Goal: Information Seeking & Learning: Understand process/instructions

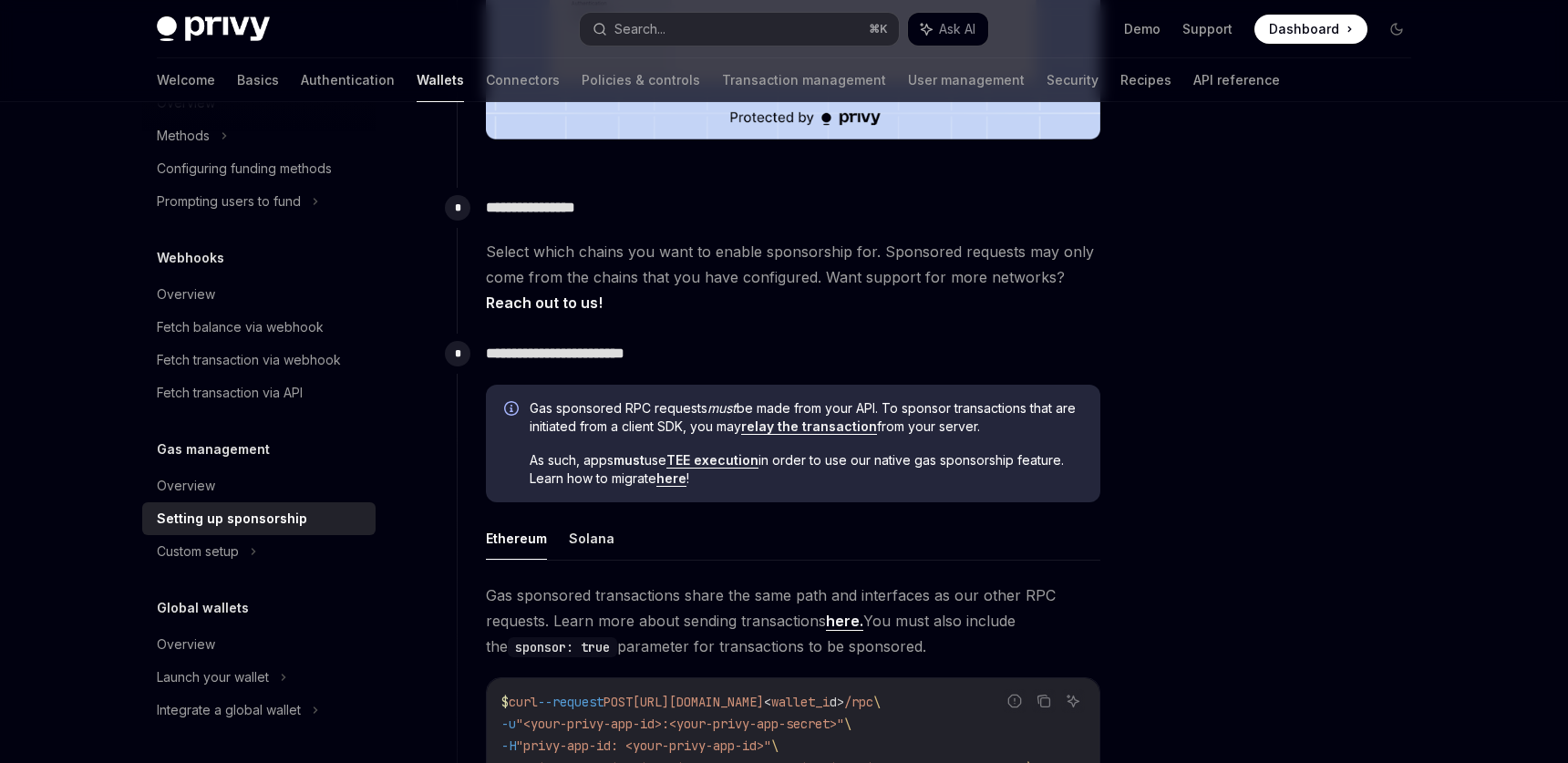
scroll to position [792, 0]
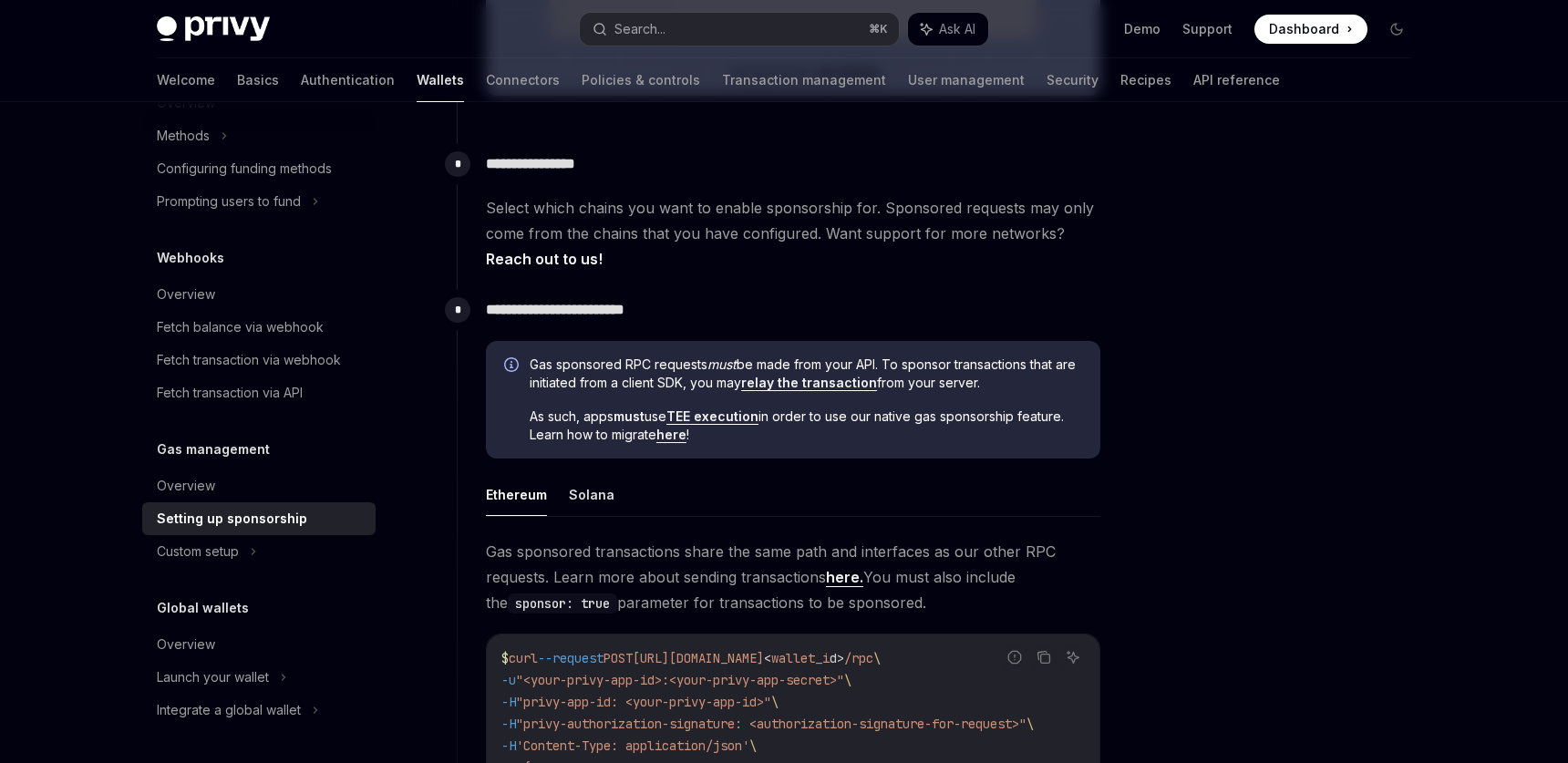
click at [711, 419] on link "TEE execution" at bounding box center [712, 417] width 92 height 17
type textarea "*"
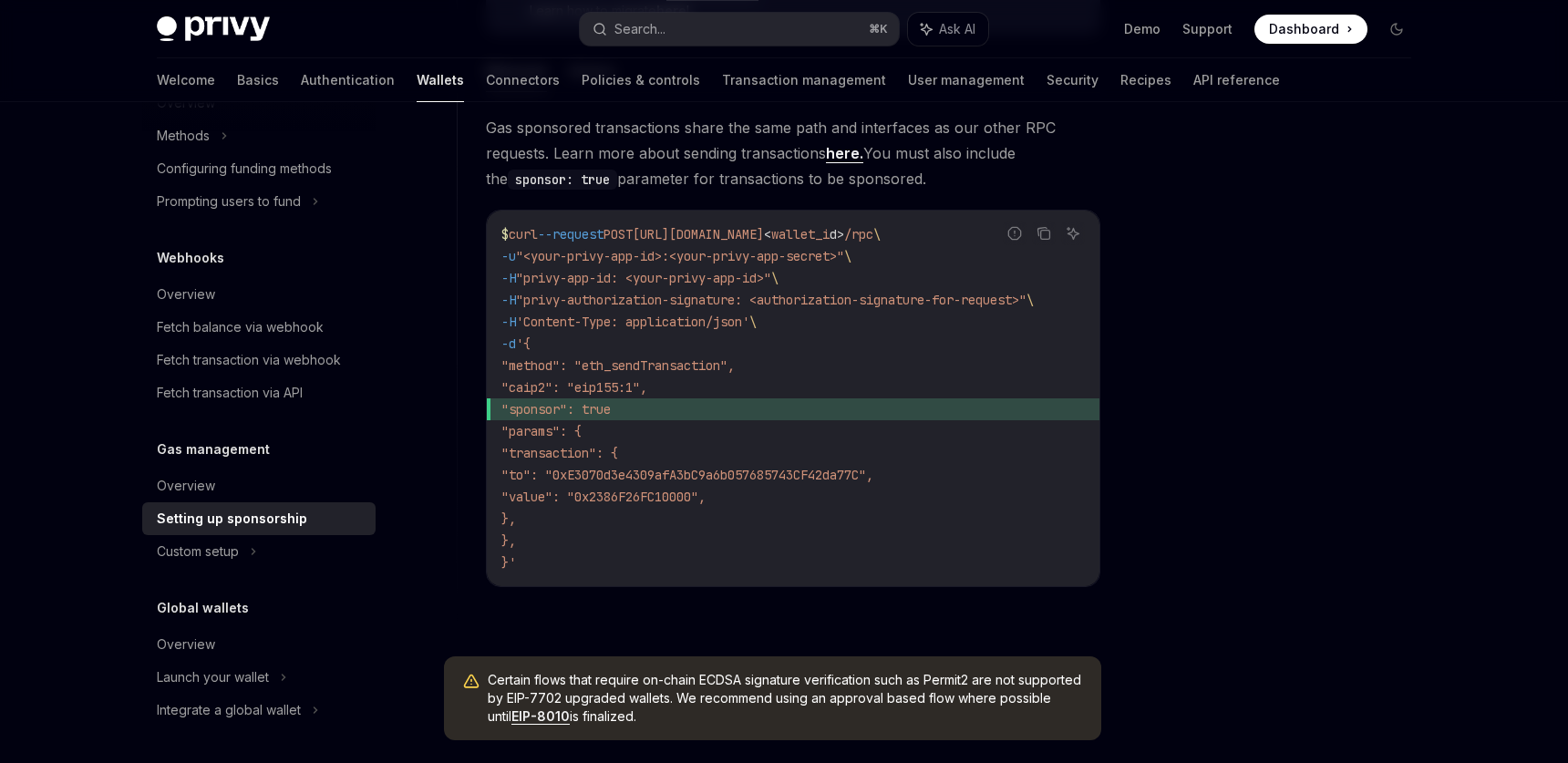
scroll to position [1216, 0]
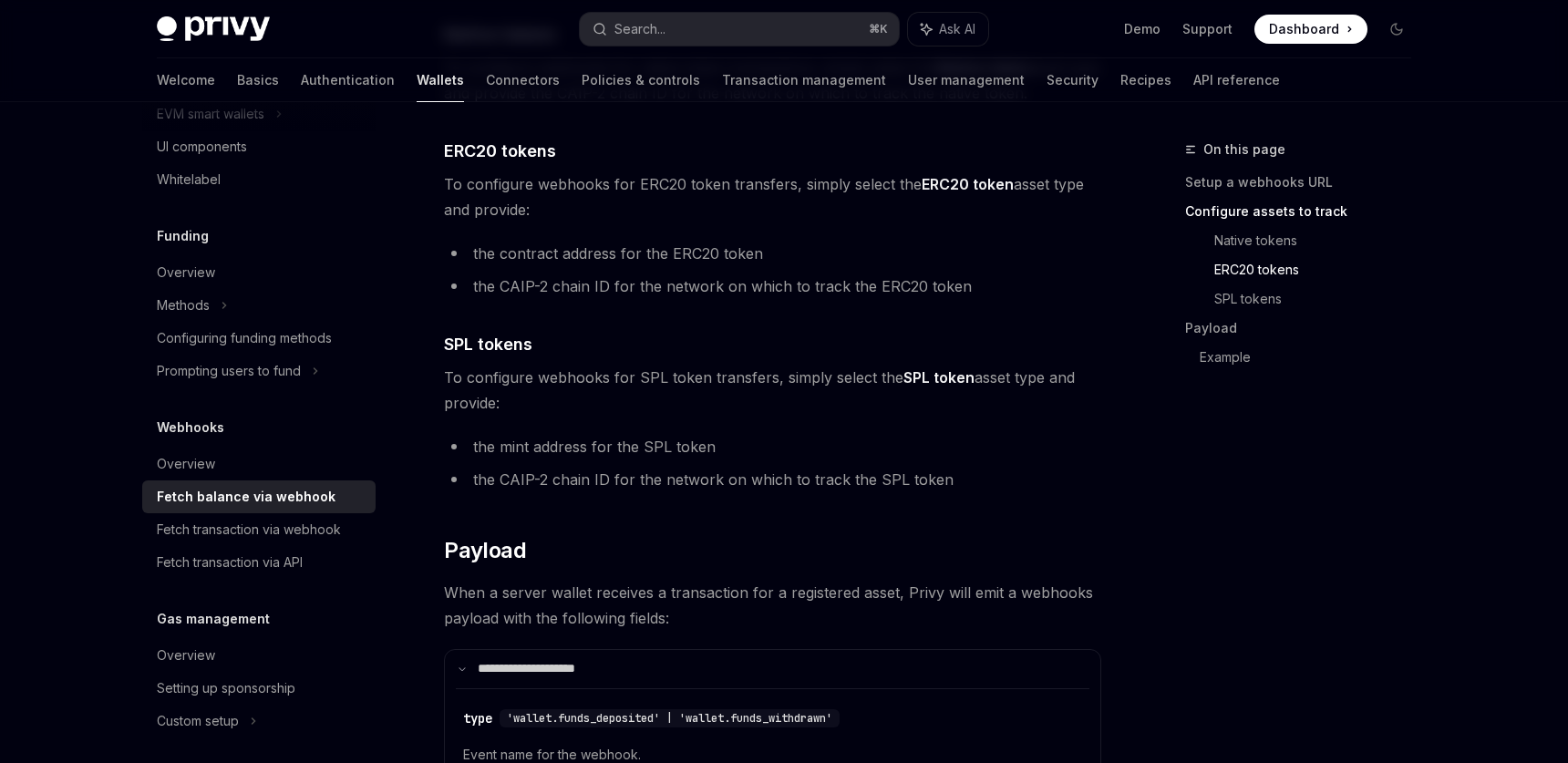
scroll to position [631, 0]
click at [581, 90] on link "Policies & controls" at bounding box center [641, 80] width 119 height 44
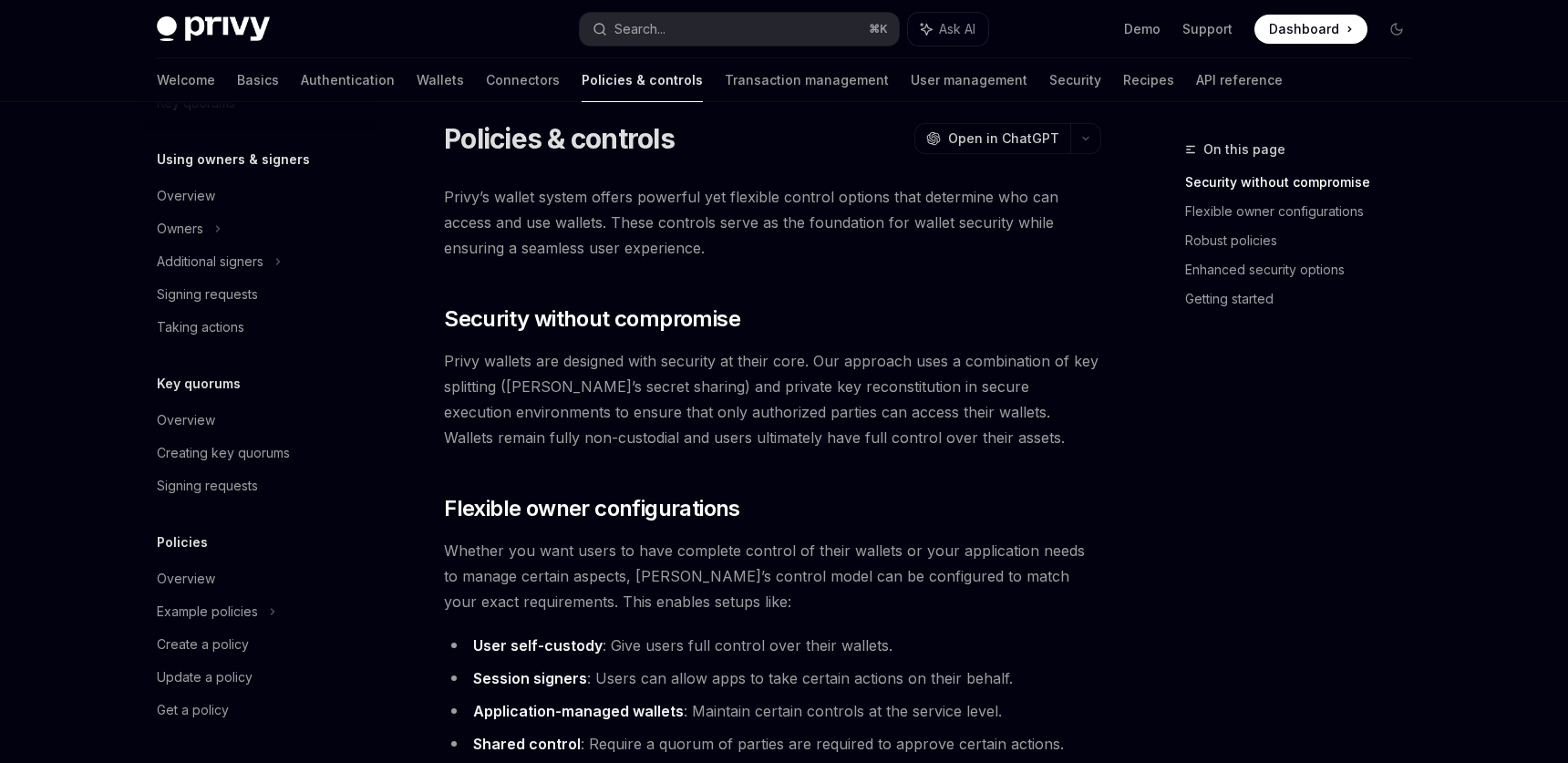
scroll to position [28, 0]
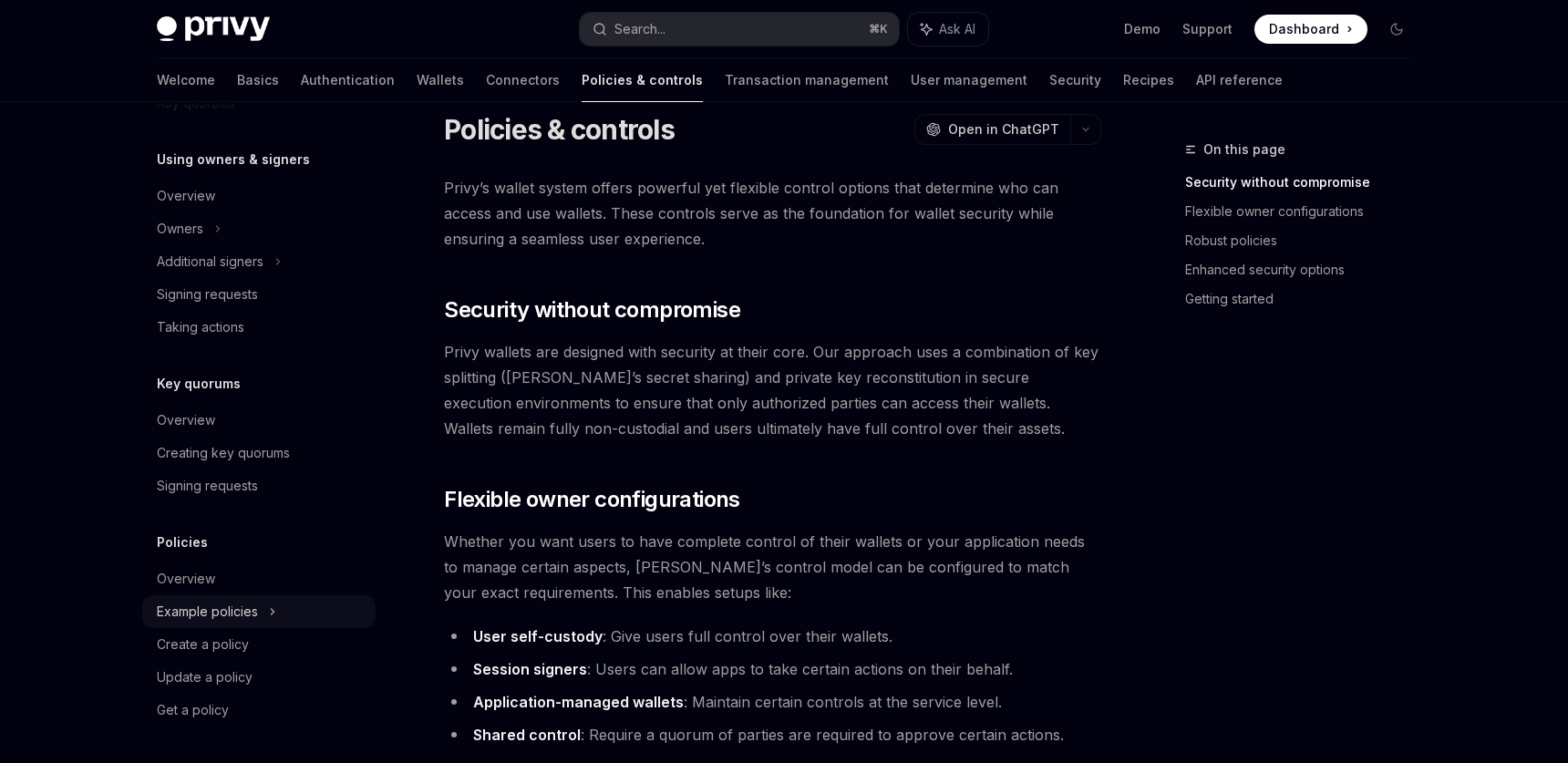
click at [215, 617] on div "Example policies" at bounding box center [207, 612] width 101 height 22
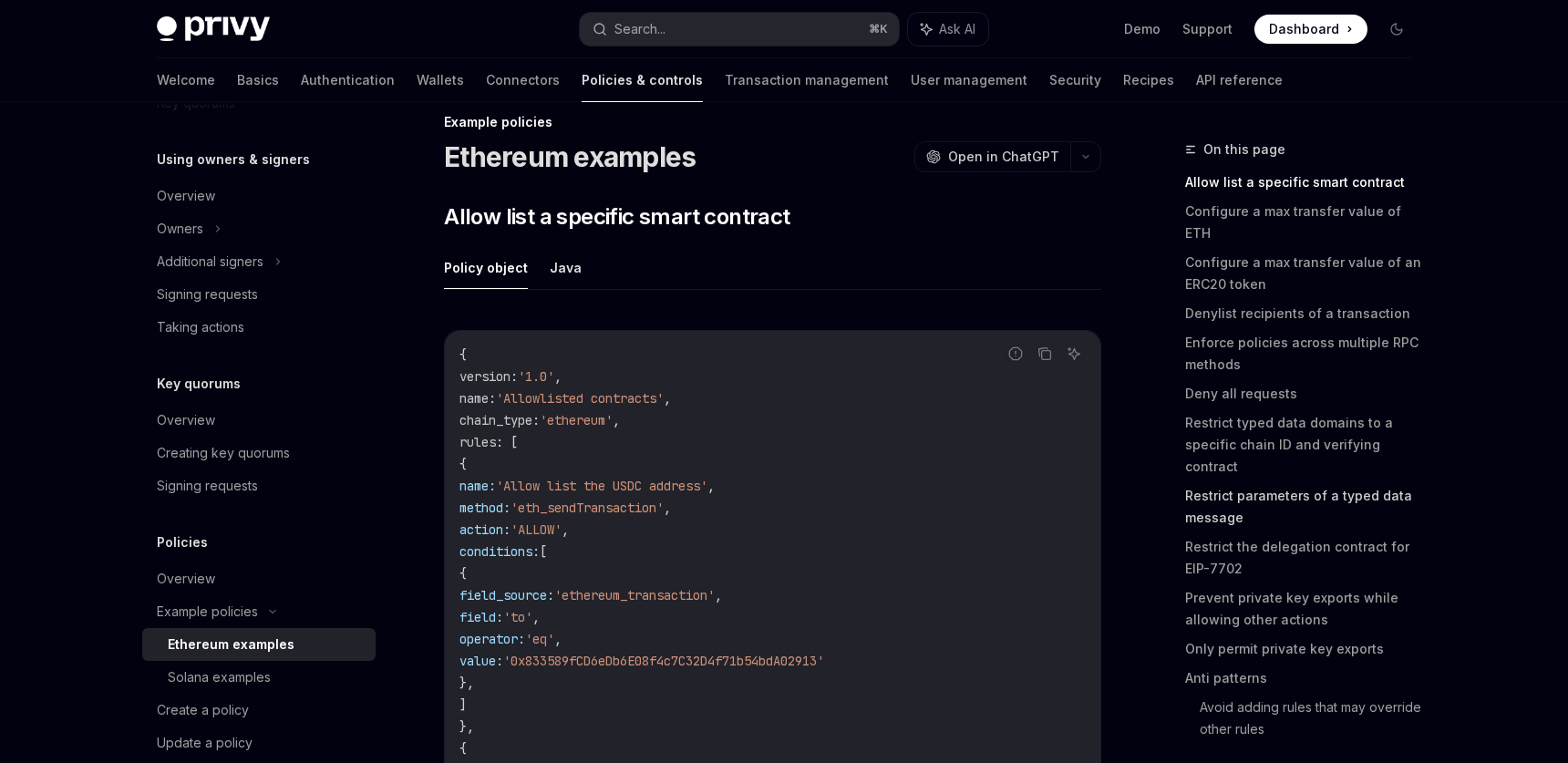
click at [1340, 481] on link "Restrict parameters of a typed data message" at bounding box center [1306, 506] width 241 height 51
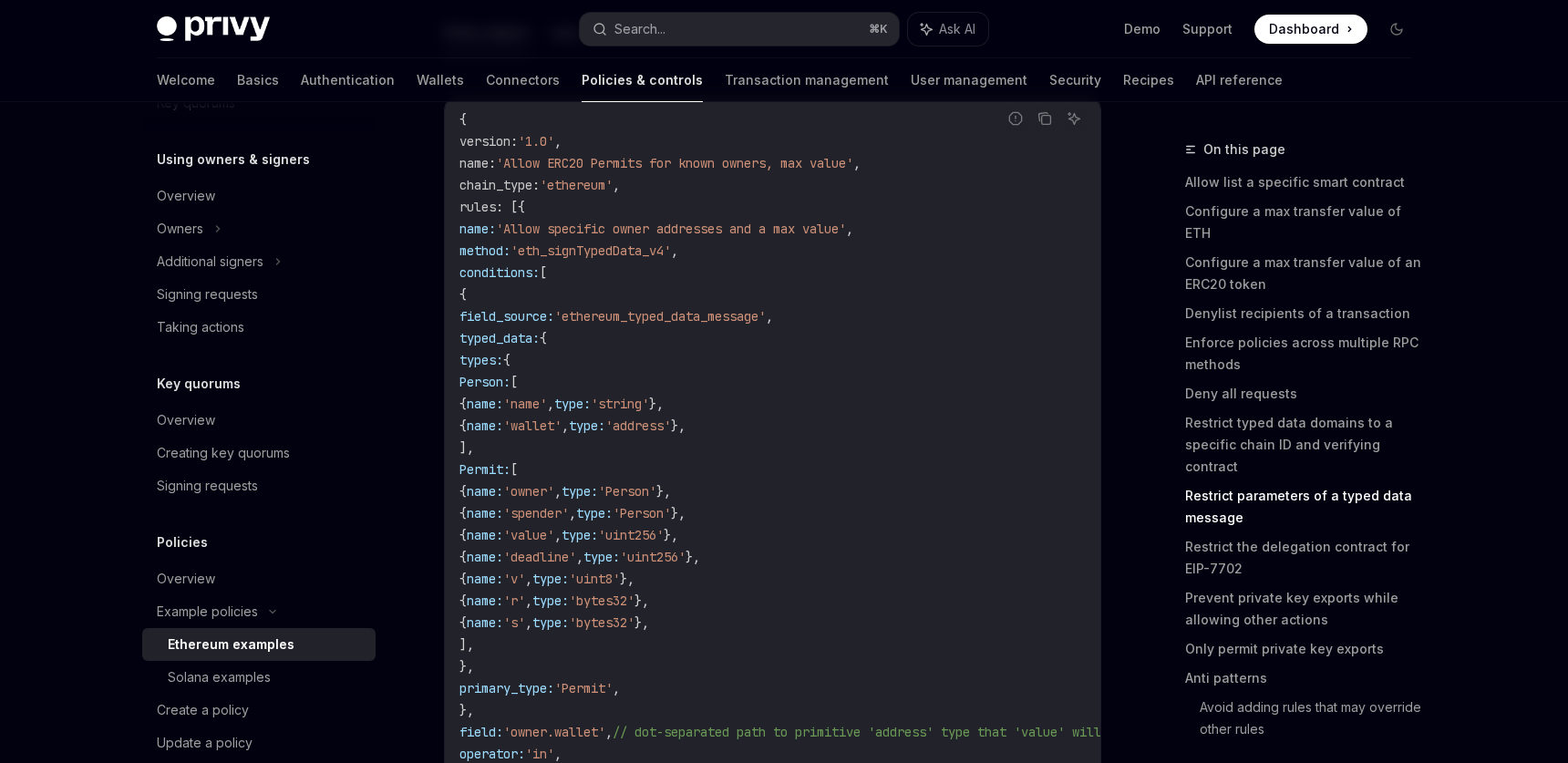
scroll to position [6124, 0]
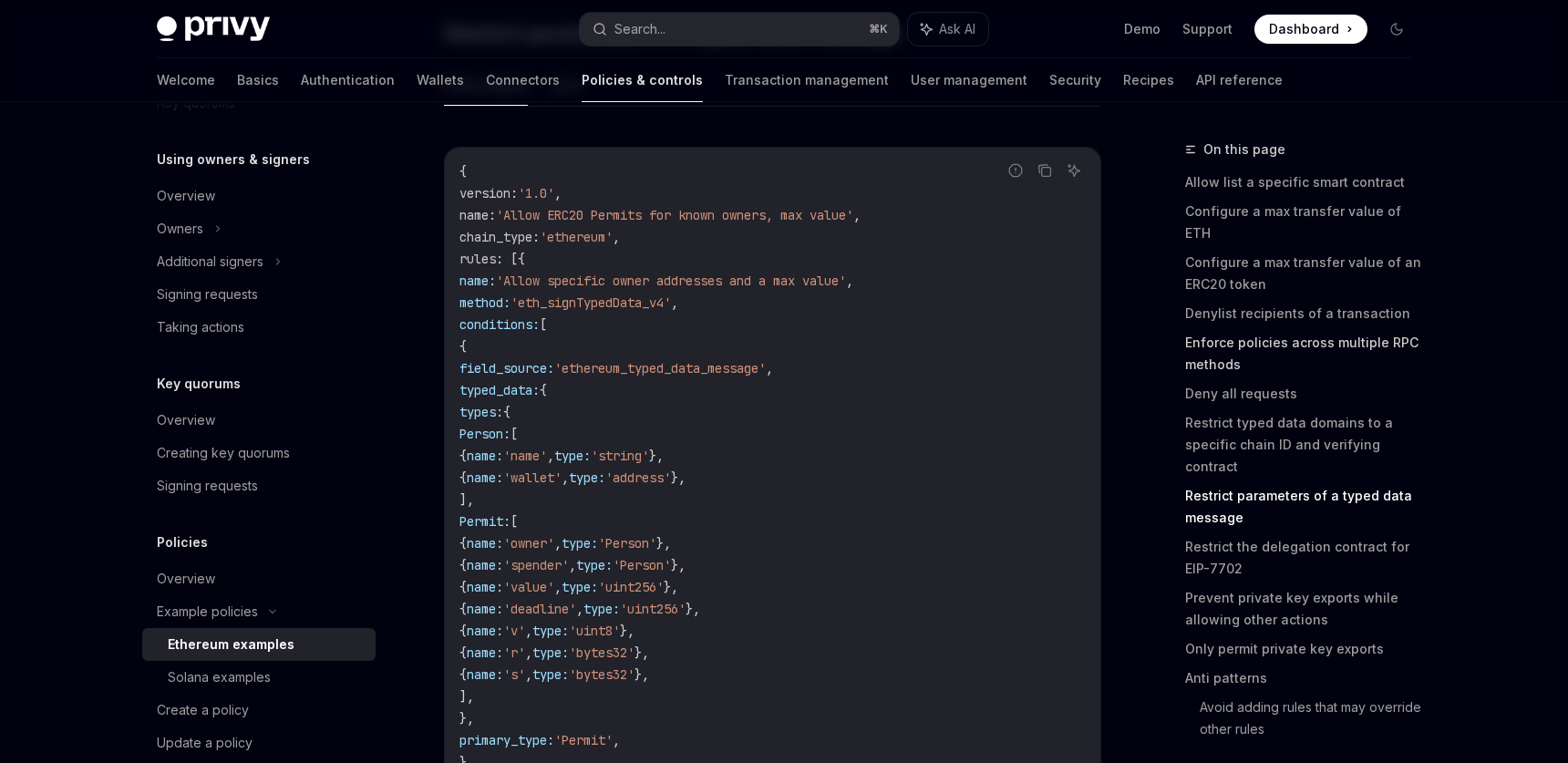
click at [1270, 328] on link "Enforce policies across multiple RPC methods" at bounding box center [1306, 353] width 241 height 51
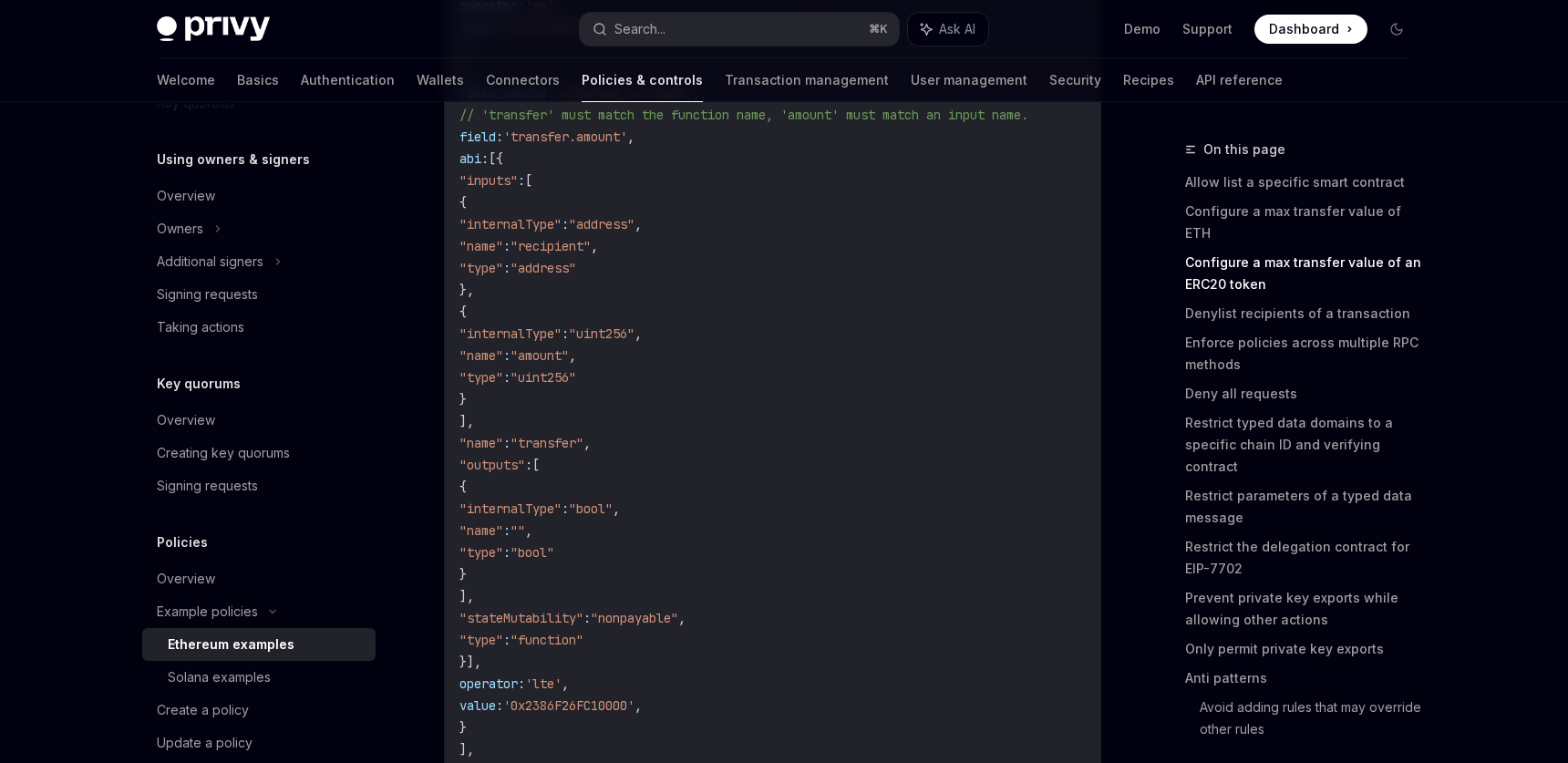
scroll to position [2197, 0]
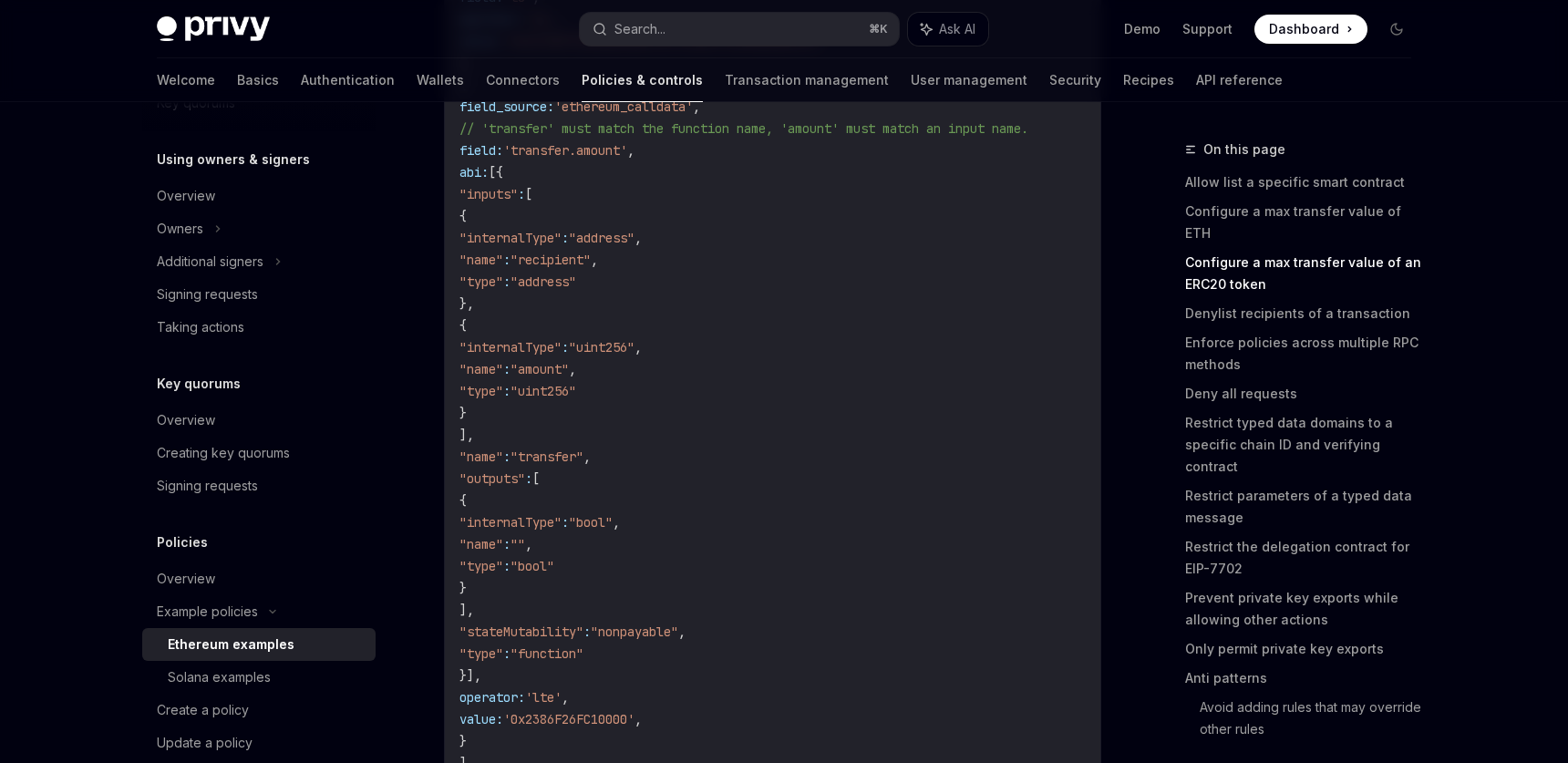
click at [591, 261] on span ""recipient"" at bounding box center [551, 260] width 81 height 17
copy span "recipient"
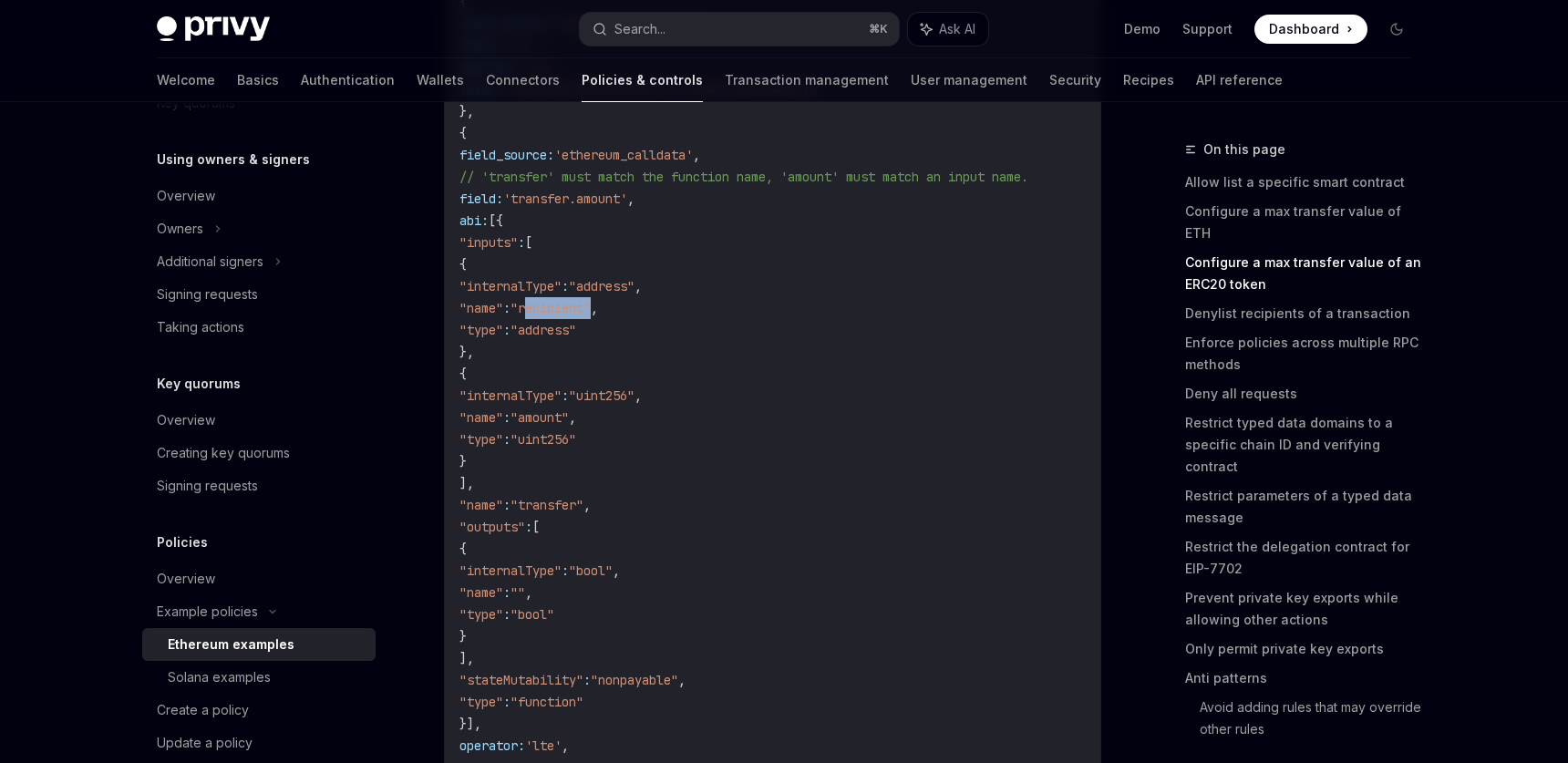
scroll to position [2148, 0]
click at [504, 221] on span "[{" at bounding box center [496, 222] width 15 height 17
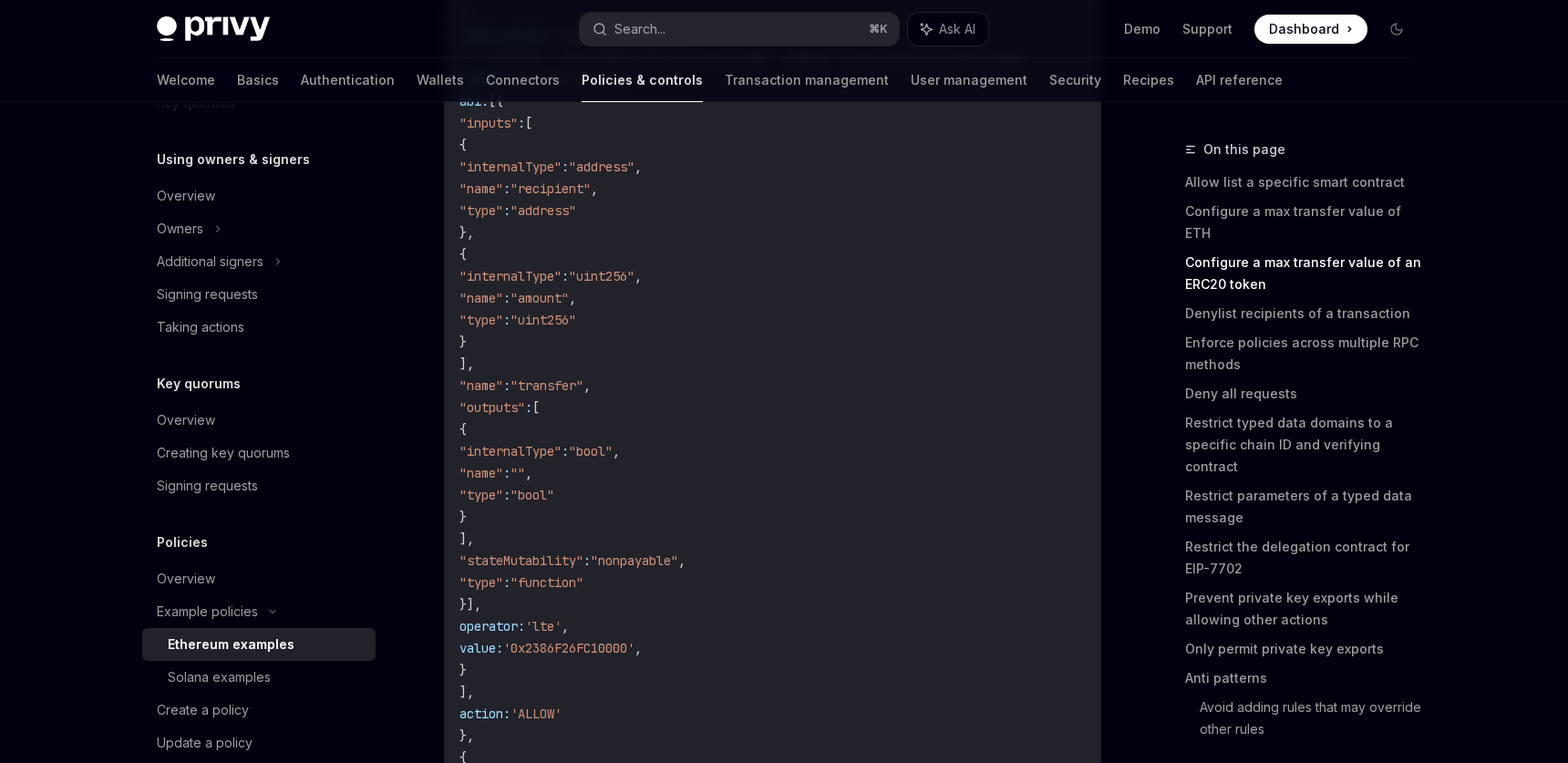
scroll to position [2299, 0]
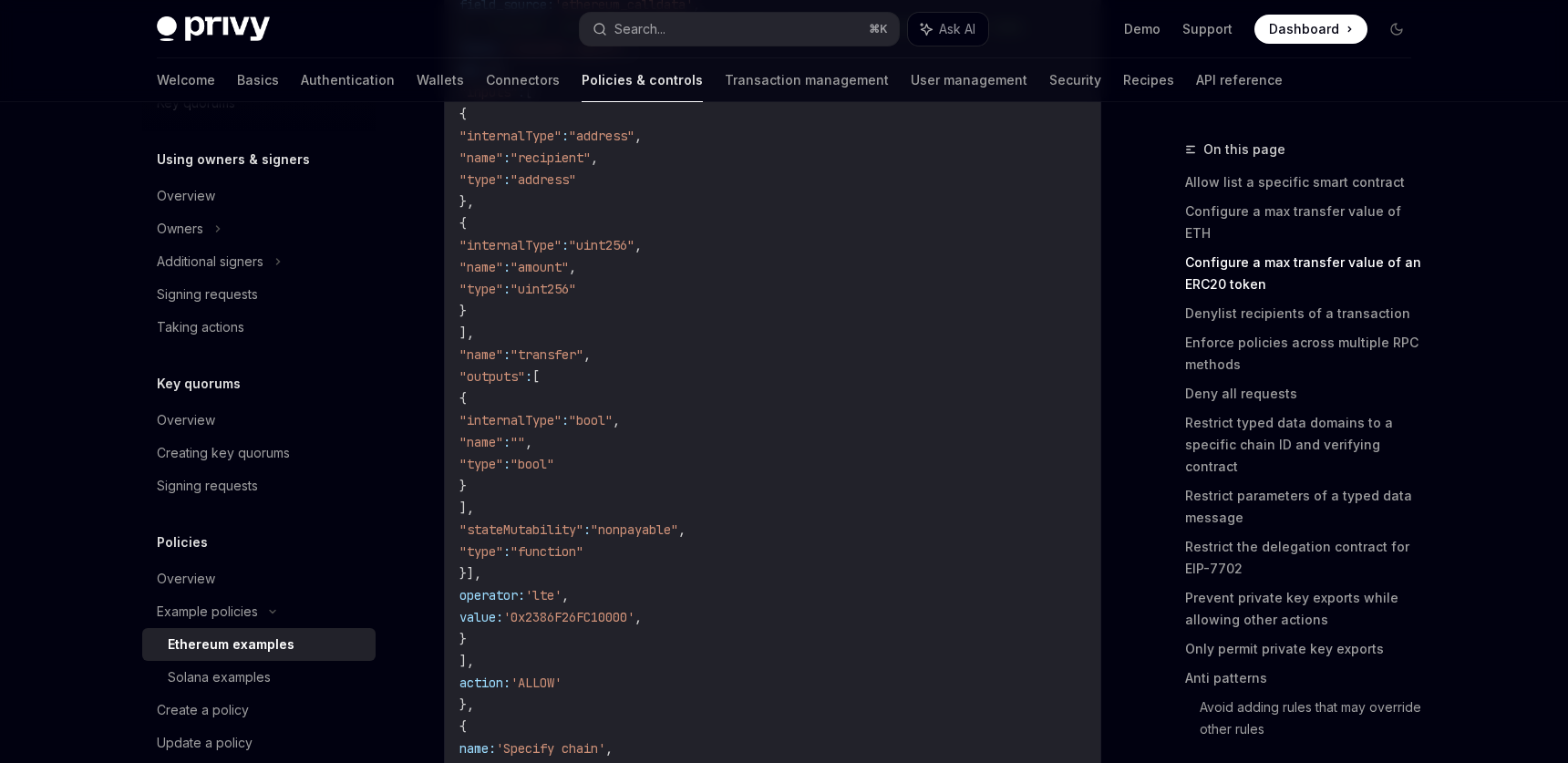
click at [649, 577] on code "{ version : '1.0' , name : 'ERC20 maximums' , chain_type : 'ethereum' , rules :…" at bounding box center [773, 321] width 627 height 1356
copy code "[{ "inputs" : [ { "internalType" : "address" , "name" : "recipient" , "type" : …"
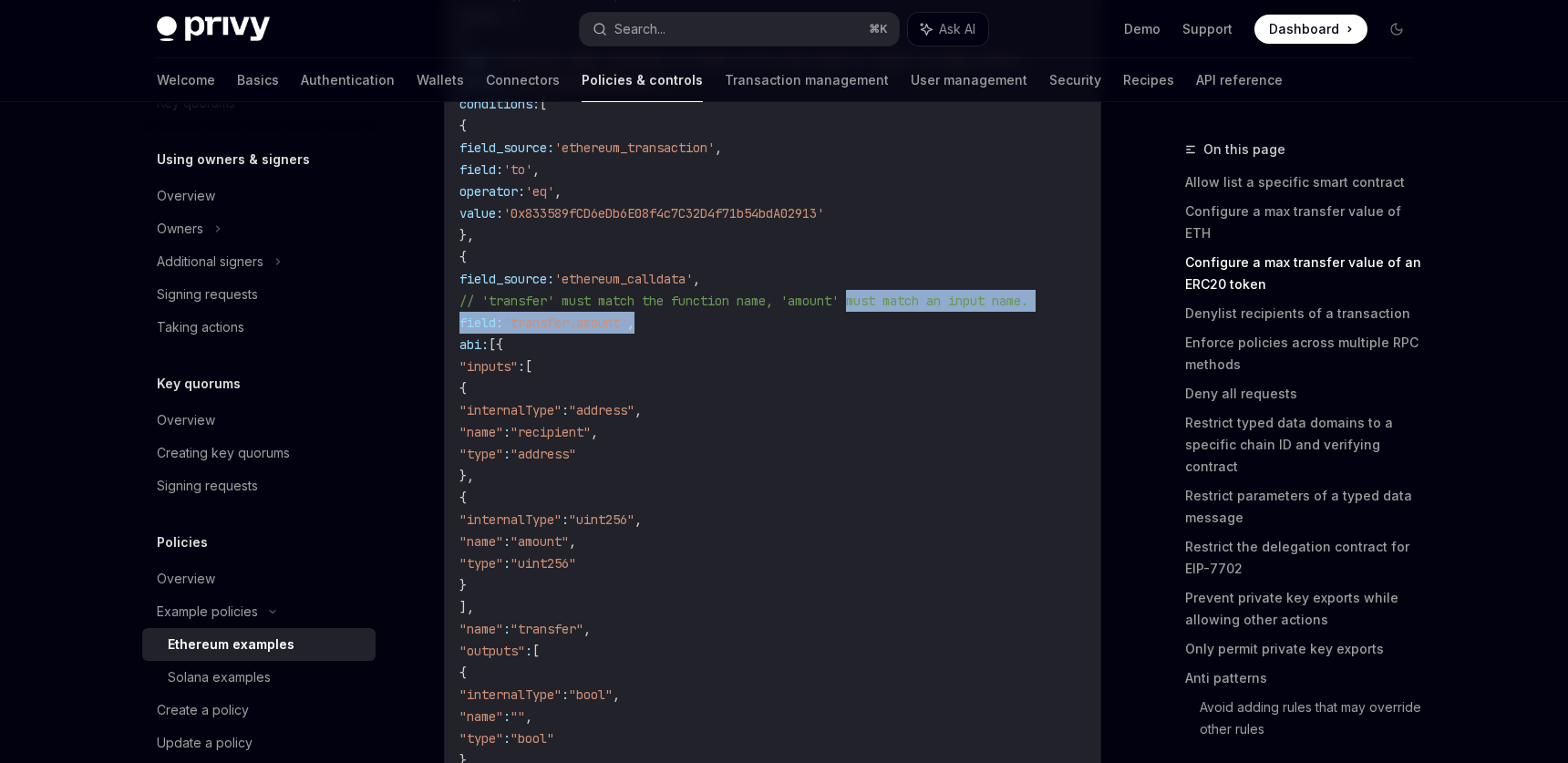
scroll to position [0, 153]
drag, startPoint x: 867, startPoint y: 306, endPoint x: 1095, endPoint y: 324, distance: 228.7
click at [887, 362] on code "{ version : '1.0' , name : 'ERC20 maximums' , chain_type : 'ethereum' , rules :…" at bounding box center [773, 595] width 627 height 1356
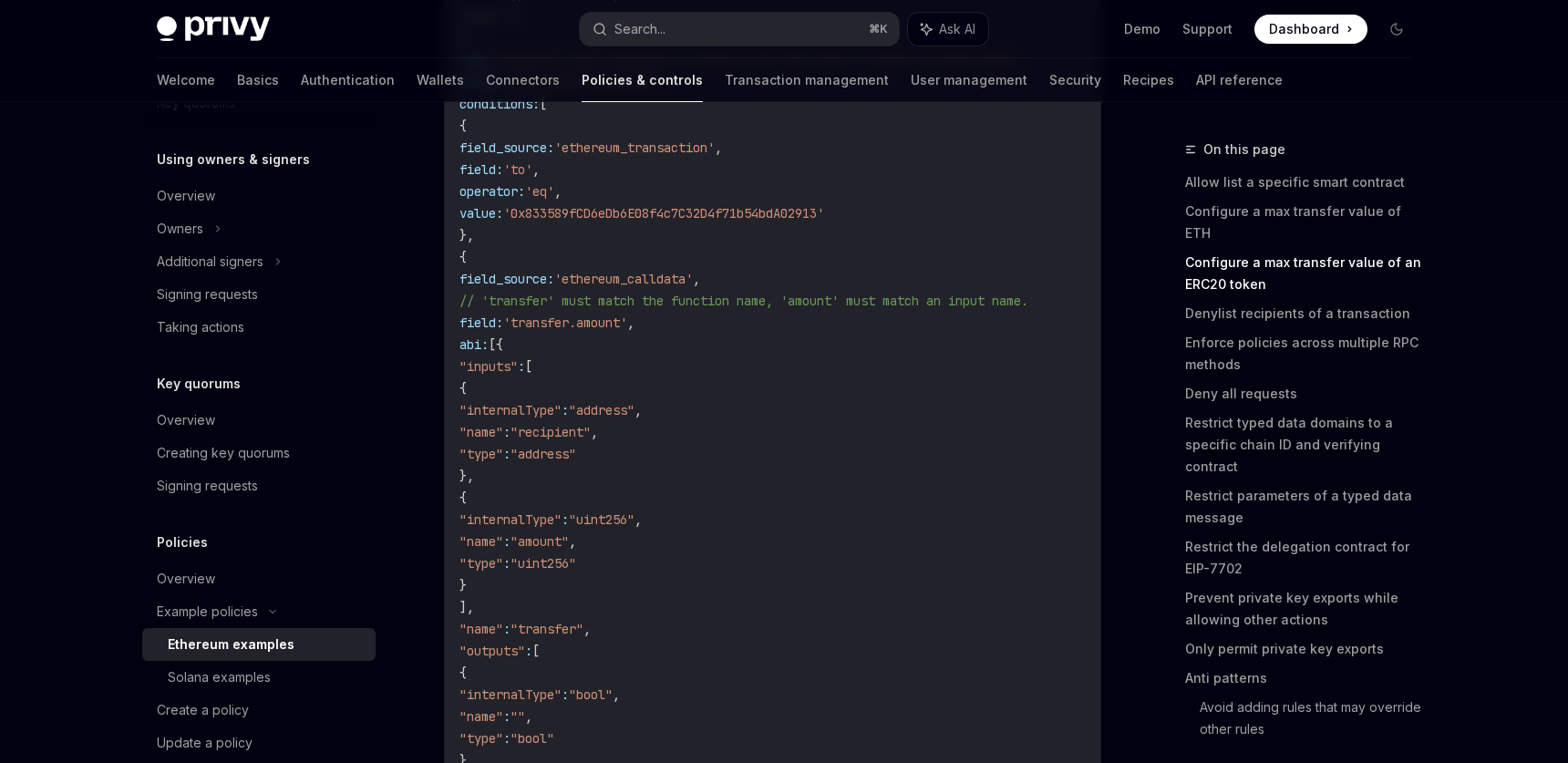
drag, startPoint x: 542, startPoint y: 373, endPoint x: 452, endPoint y: 372, distance: 90.0
click at [452, 372] on div "{ version : '1.0' , name : 'ERC20 maximums' , chain_type : 'ethereum' , rules :…" at bounding box center [772, 596] width 656 height 1382
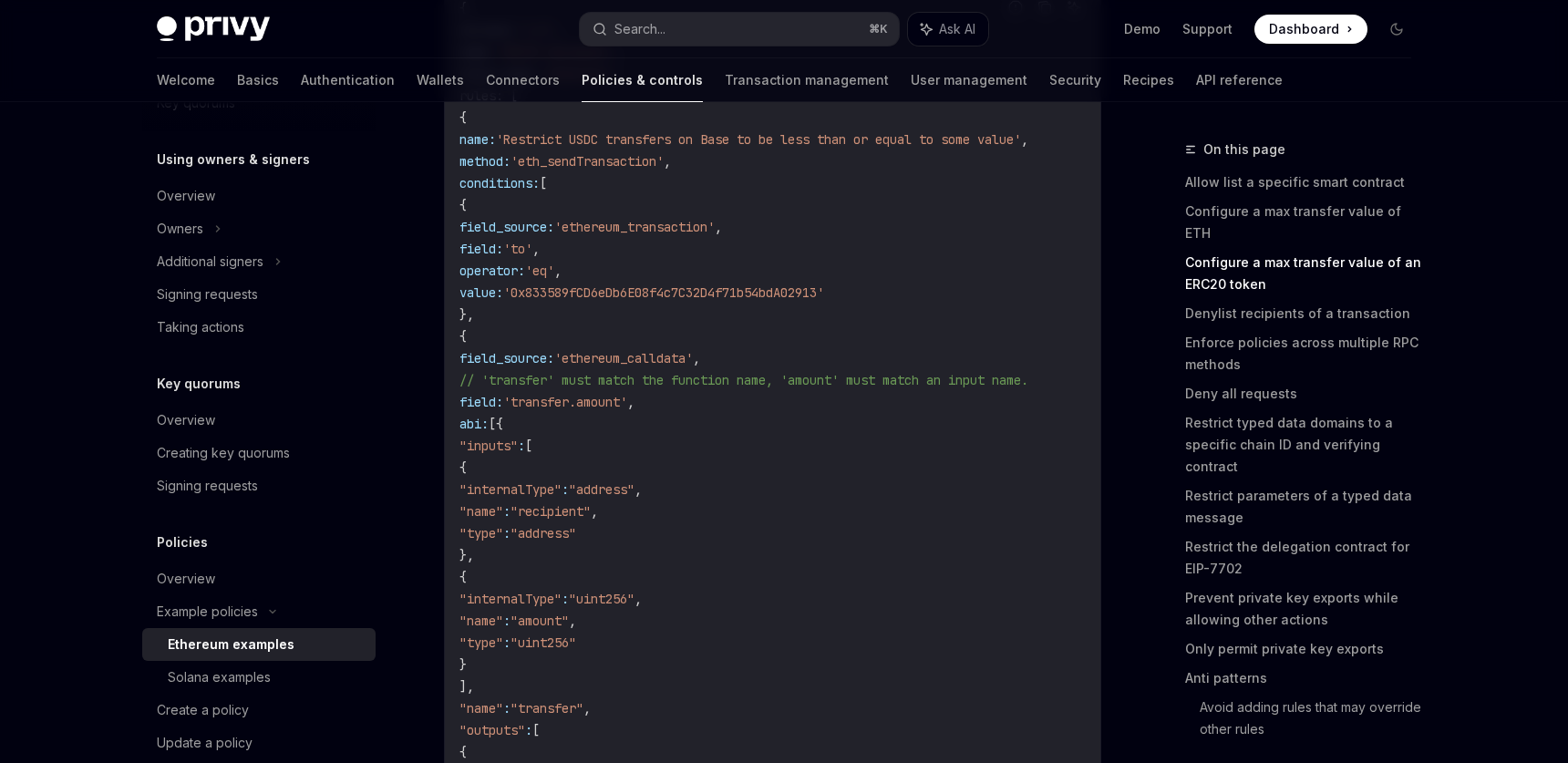
scroll to position [1939, 0]
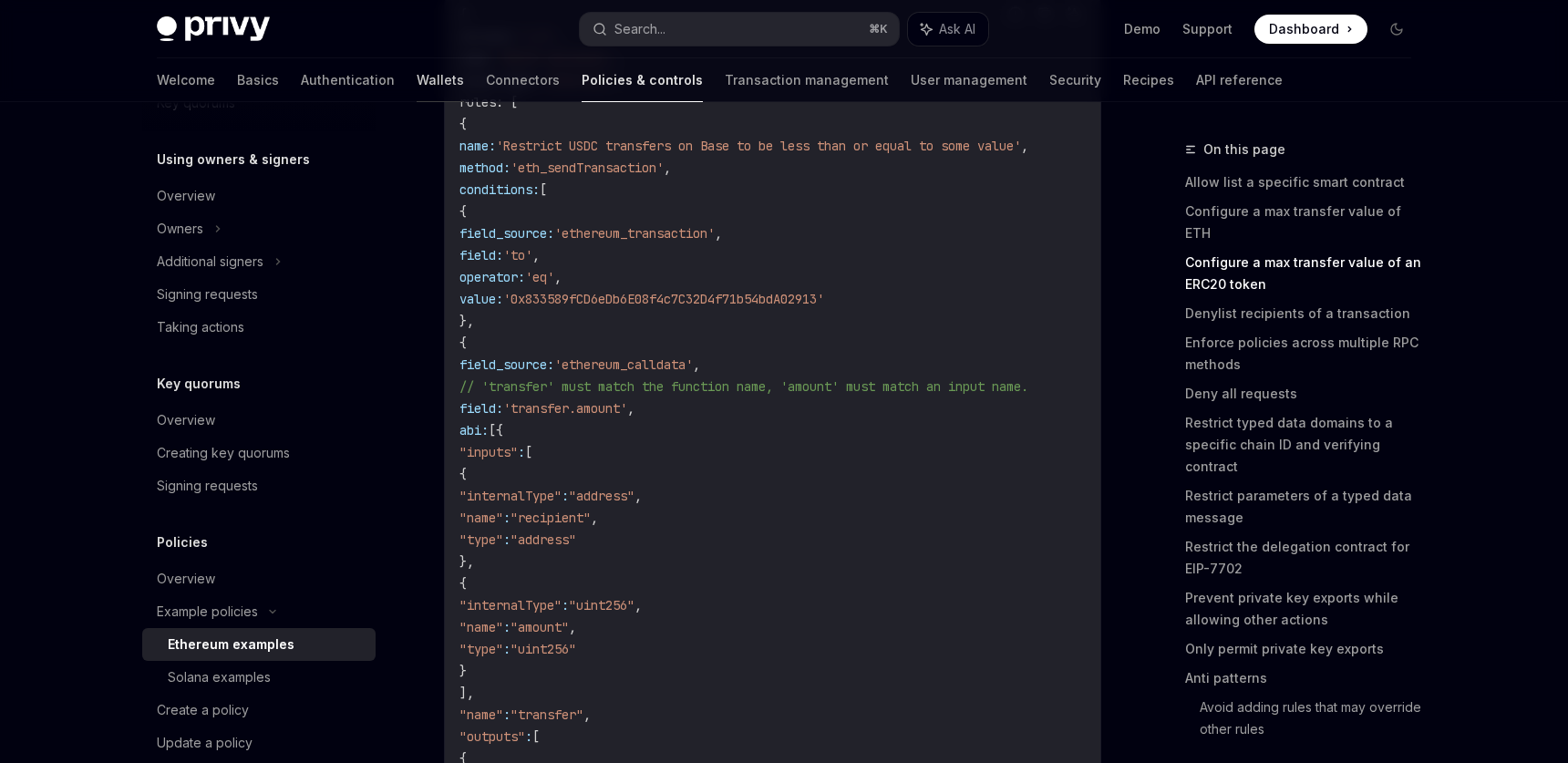
click at [416, 92] on link "Wallets" at bounding box center [440, 80] width 47 height 44
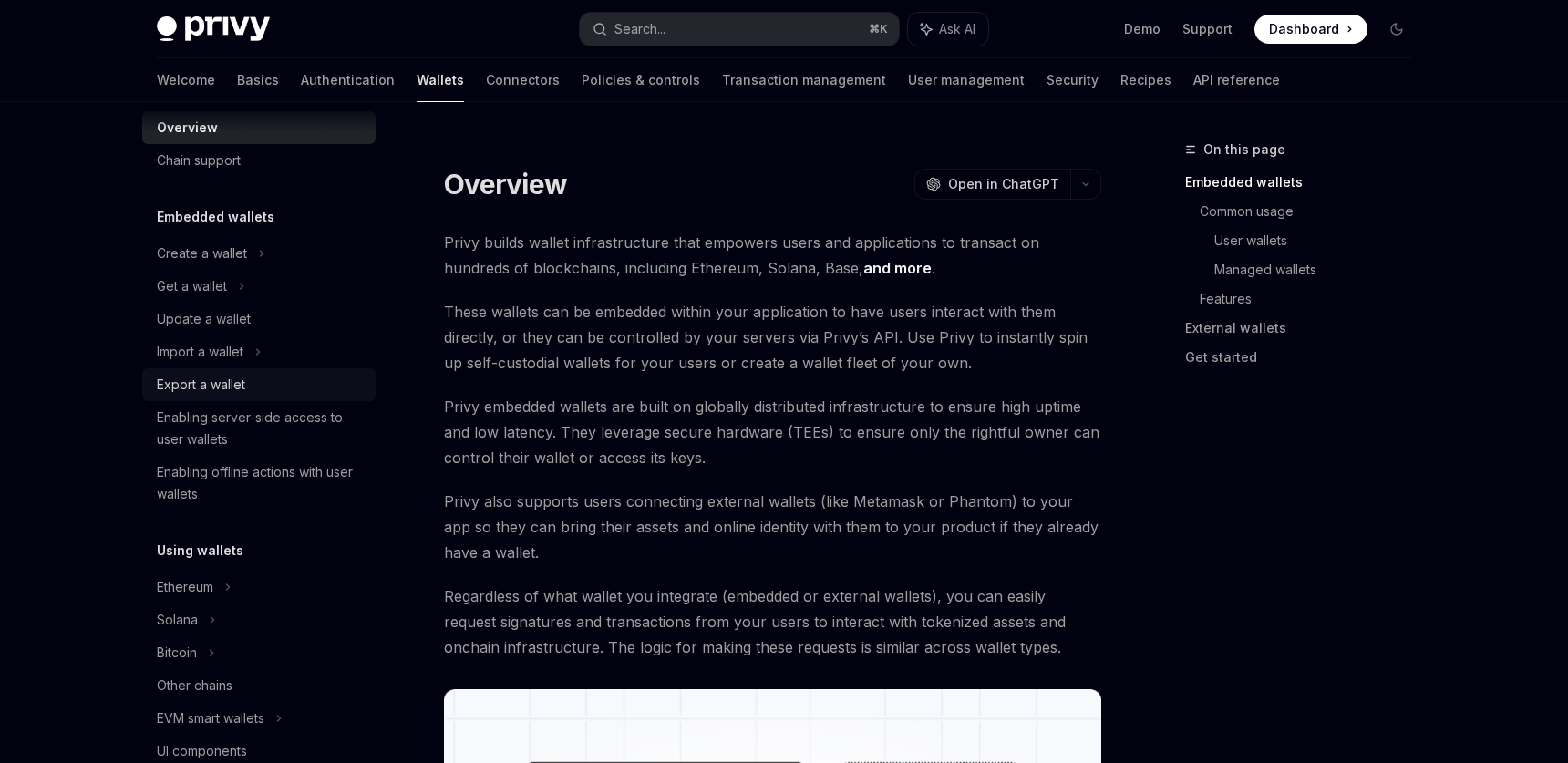
scroll to position [33, 0]
click at [1193, 80] on link "API reference" at bounding box center [1236, 80] width 86 height 44
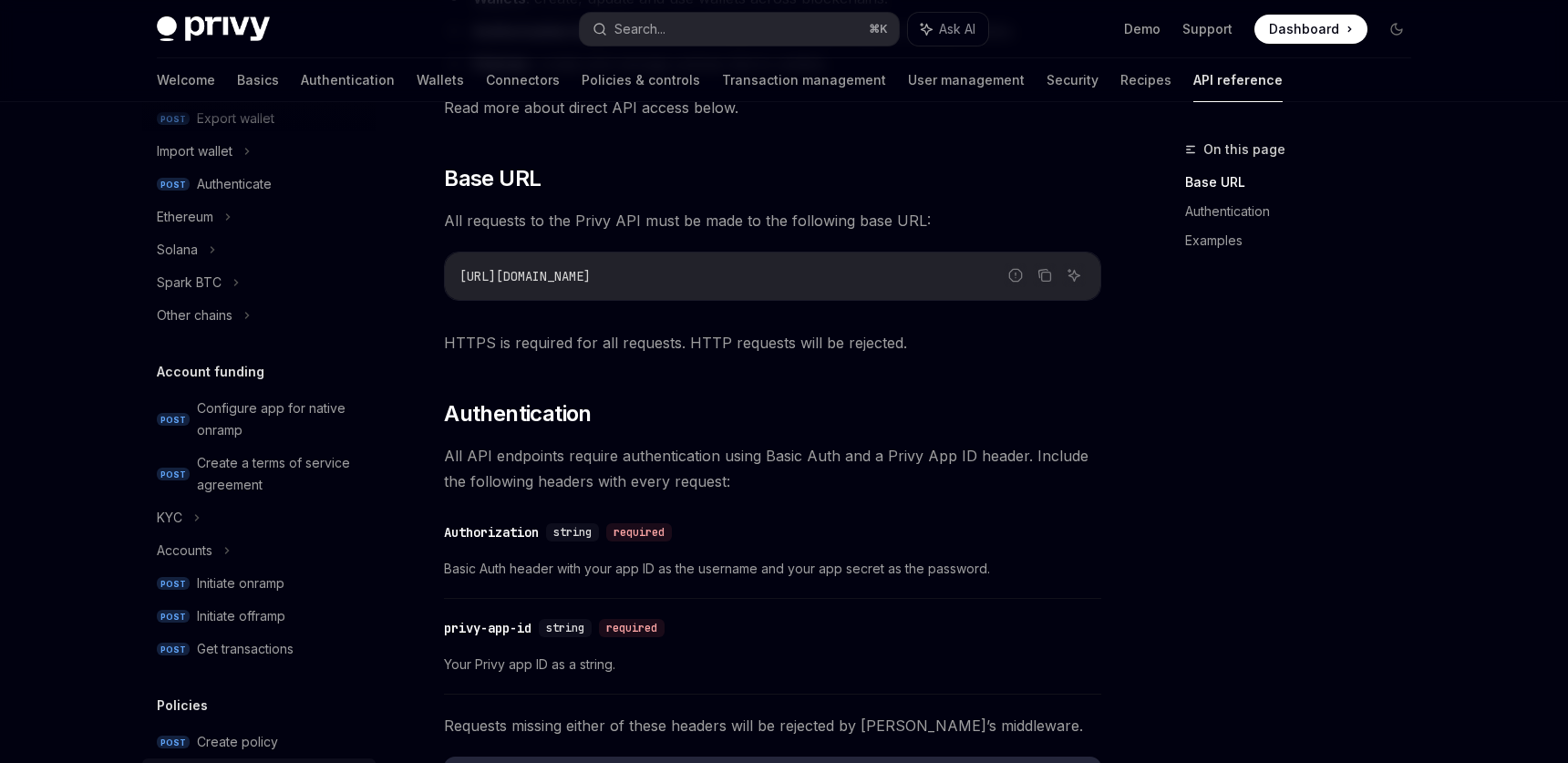
scroll to position [400, 0]
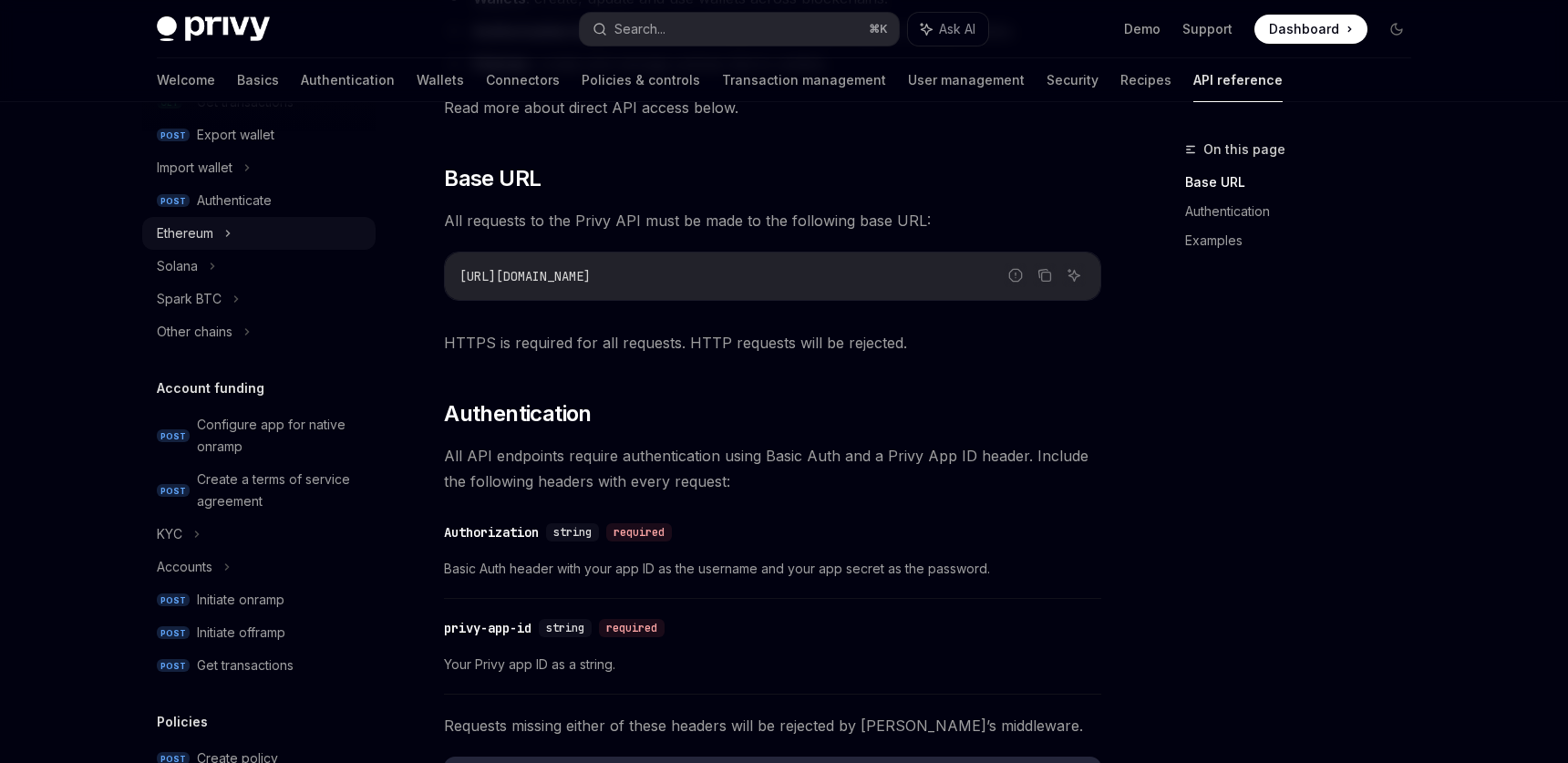
click at [215, 246] on div "Ethereum" at bounding box center [259, 233] width 234 height 32
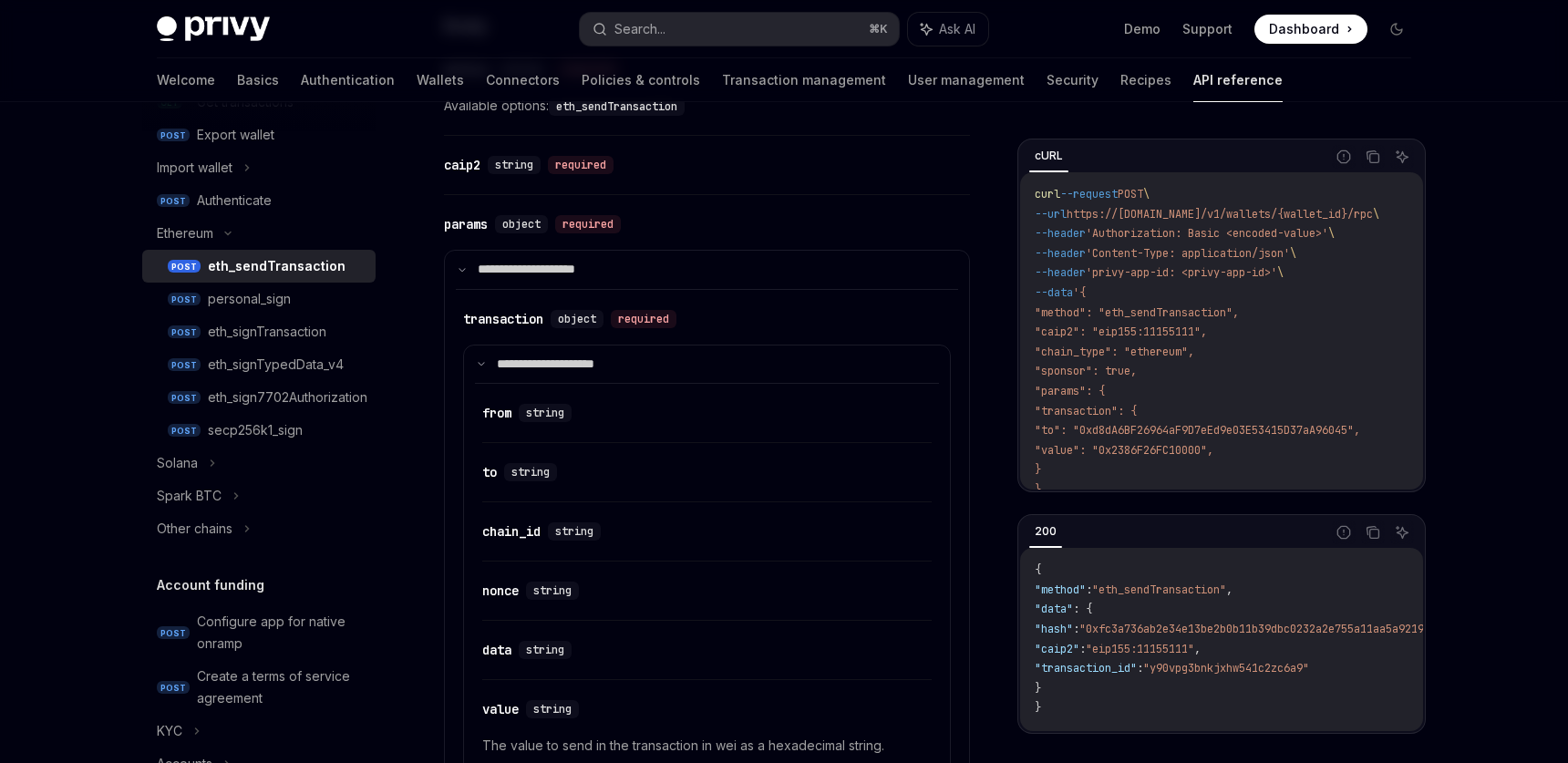
scroll to position [903, 0]
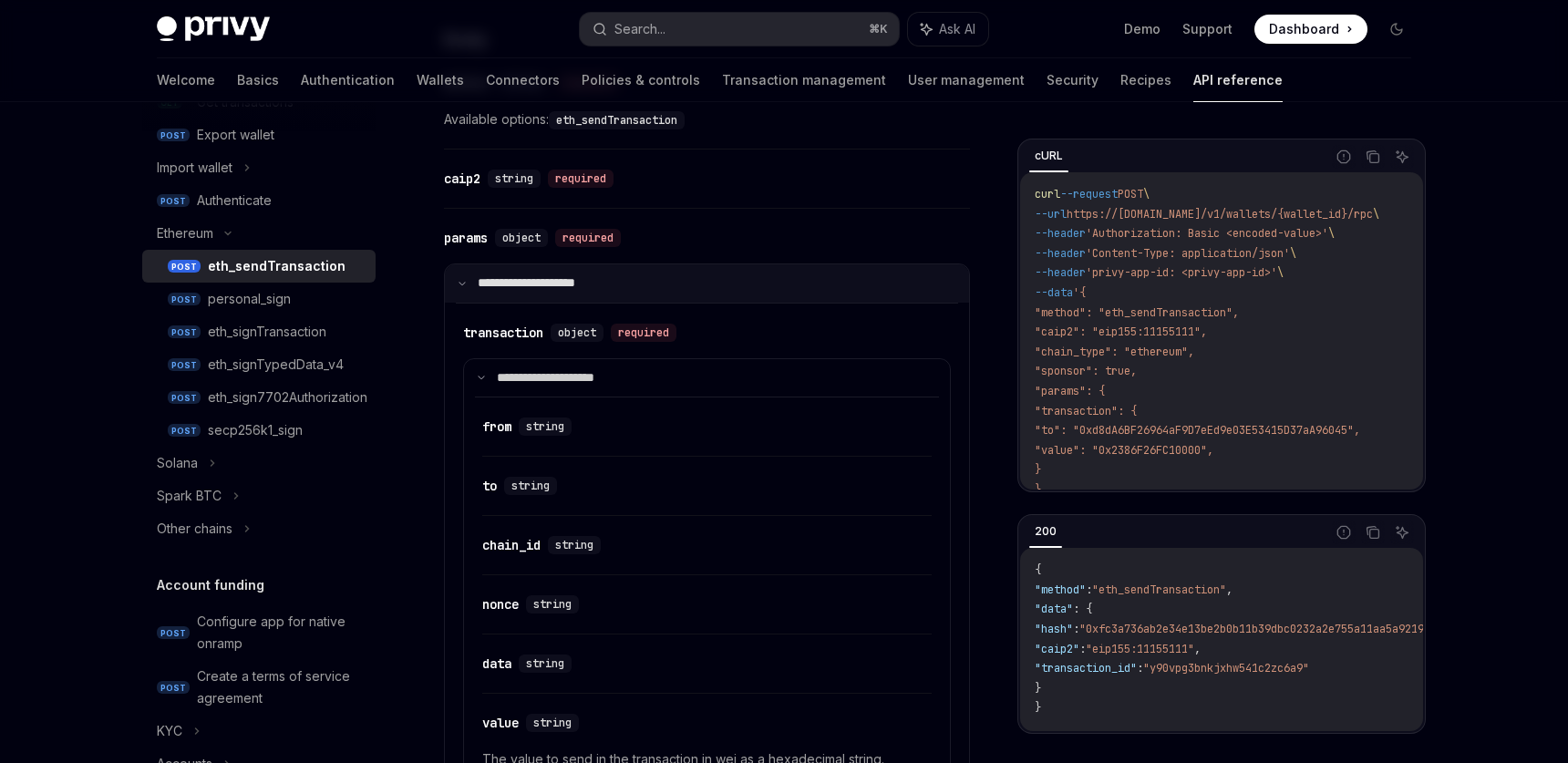
click at [464, 286] on icon at bounding box center [463, 284] width 9 height 9
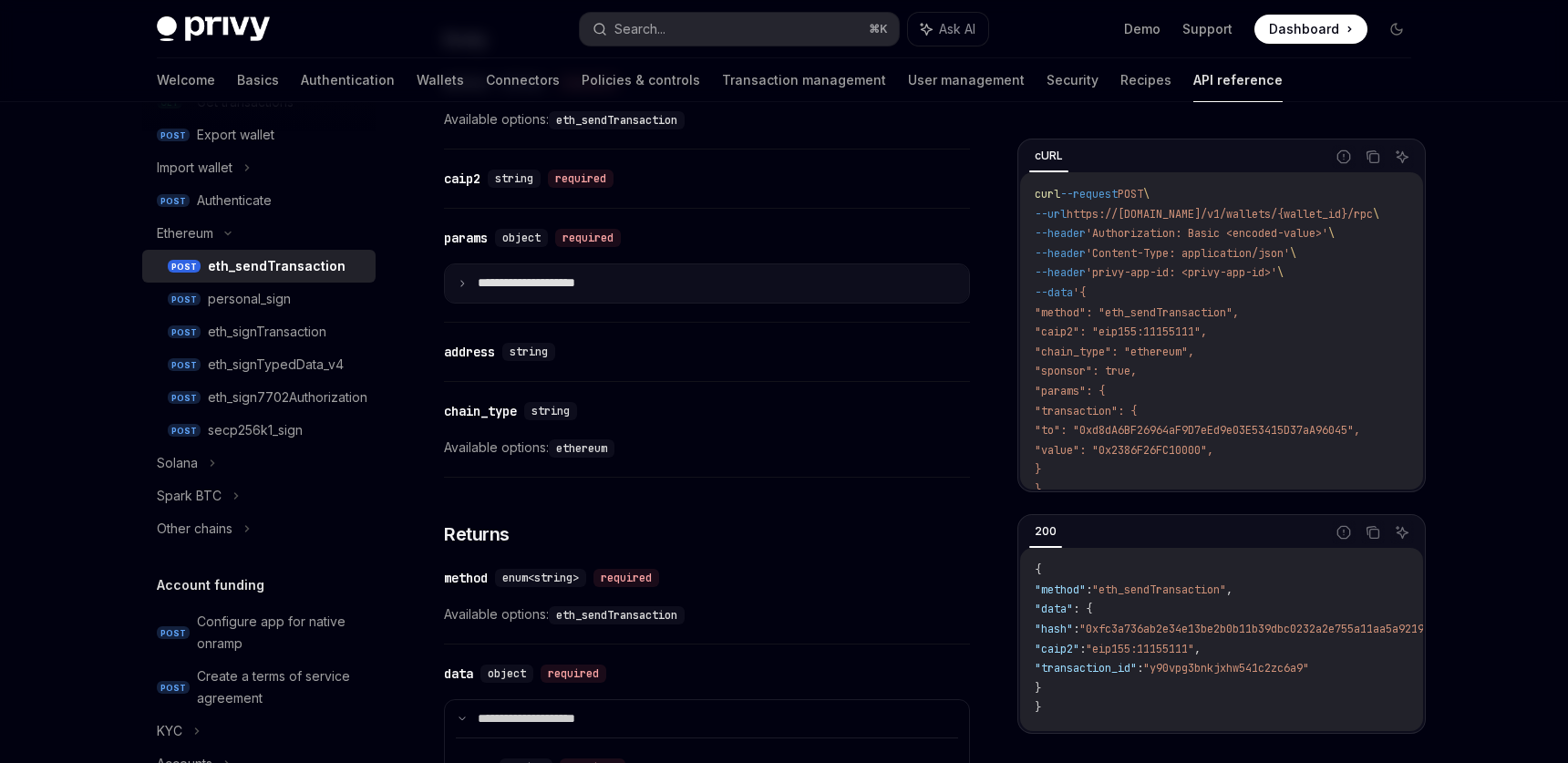
click at [464, 286] on icon at bounding box center [463, 284] width 9 height 9
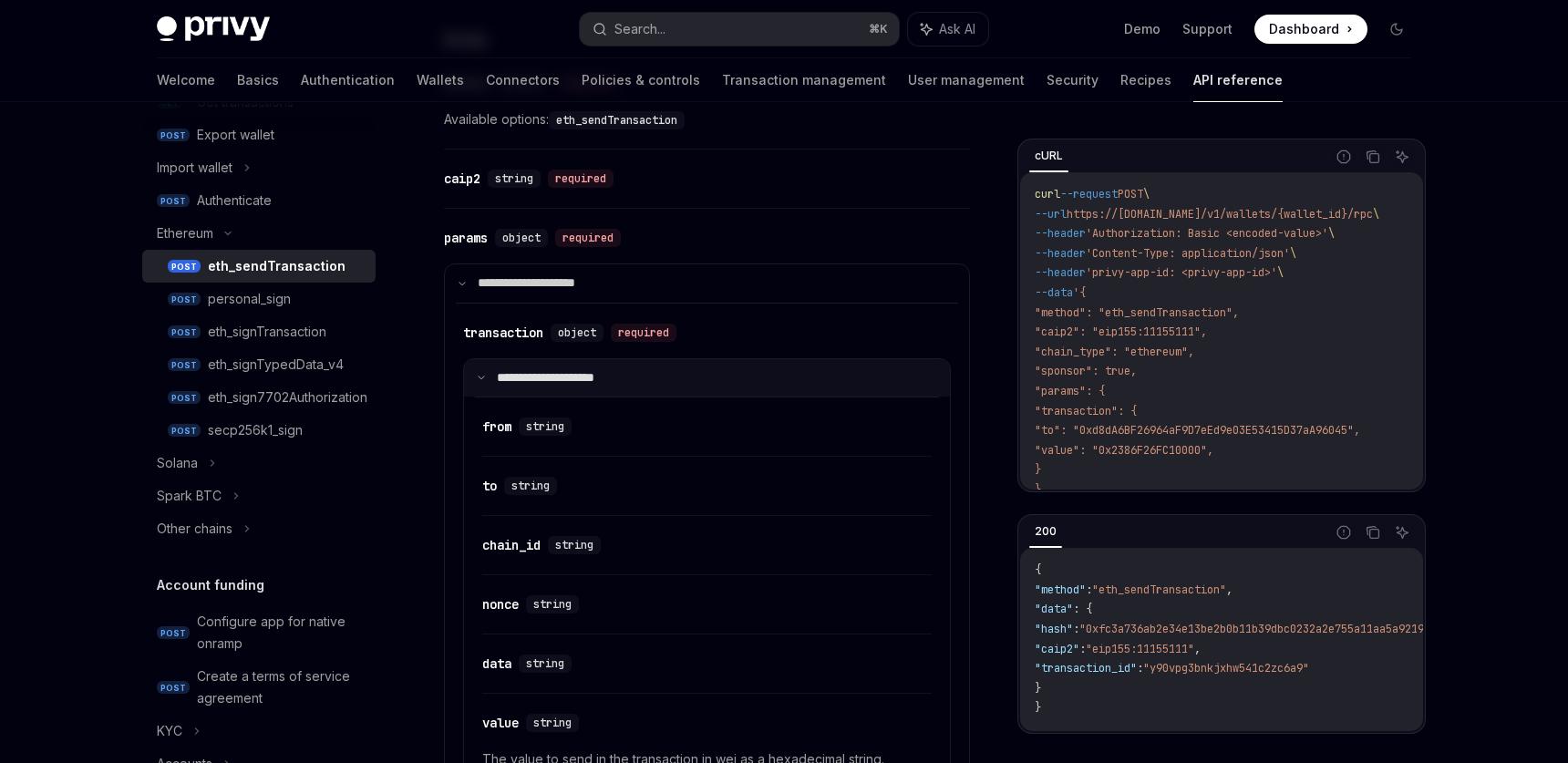
click at [478, 371] on summary "**********" at bounding box center [708, 377] width 486 height 38
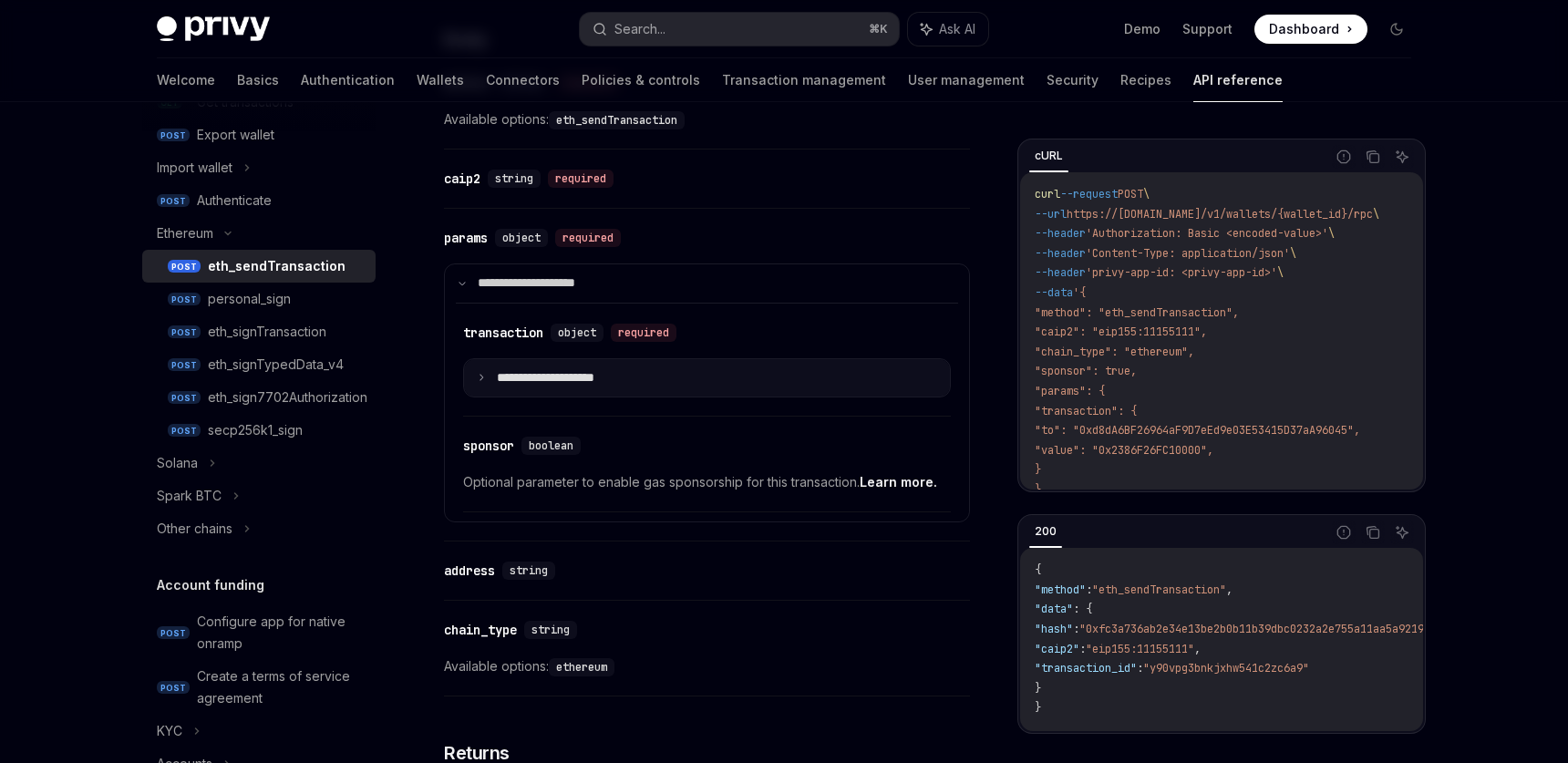
click at [478, 371] on summary "**********" at bounding box center [708, 377] width 486 height 38
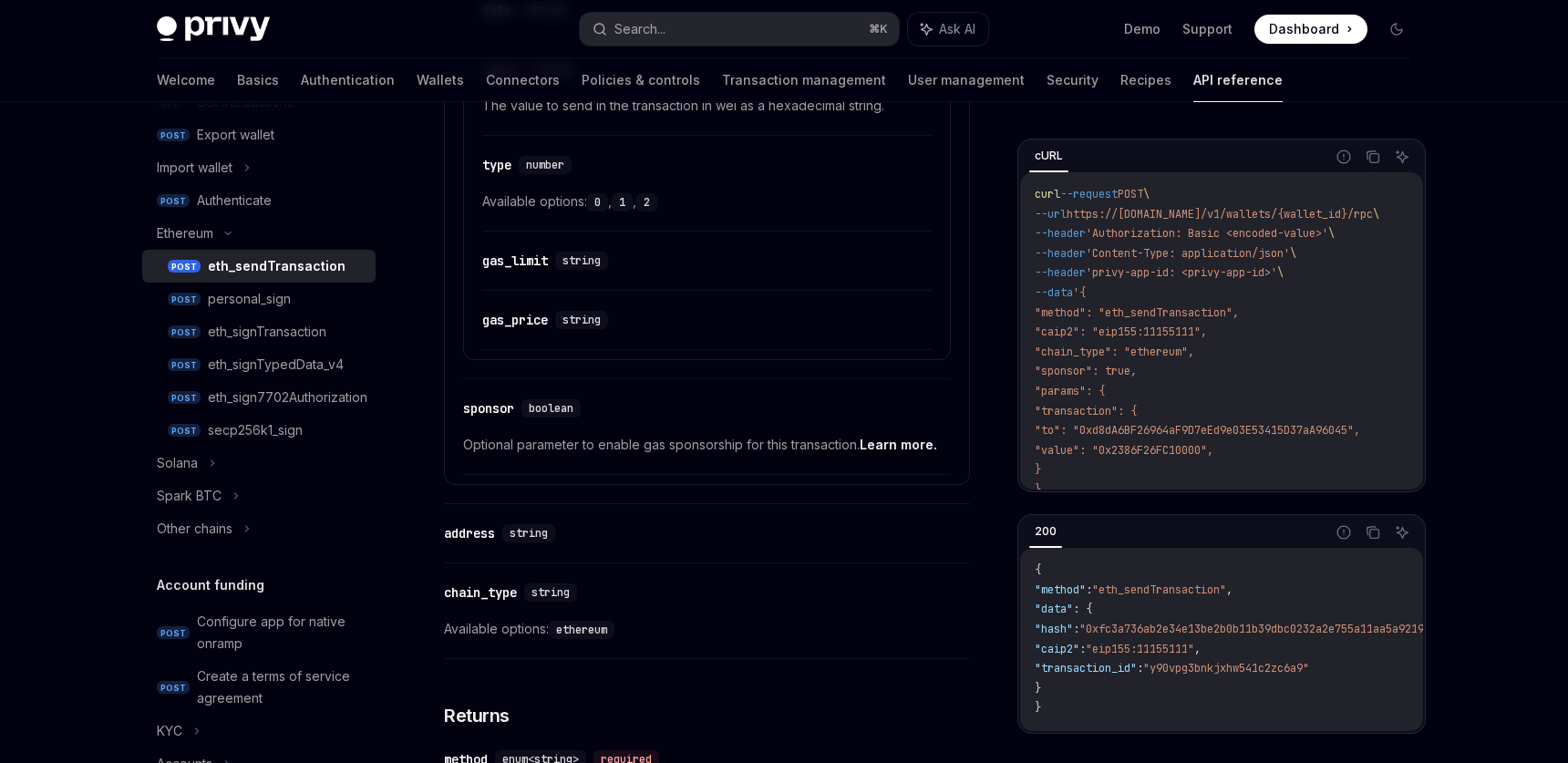
scroll to position [1580, 0]
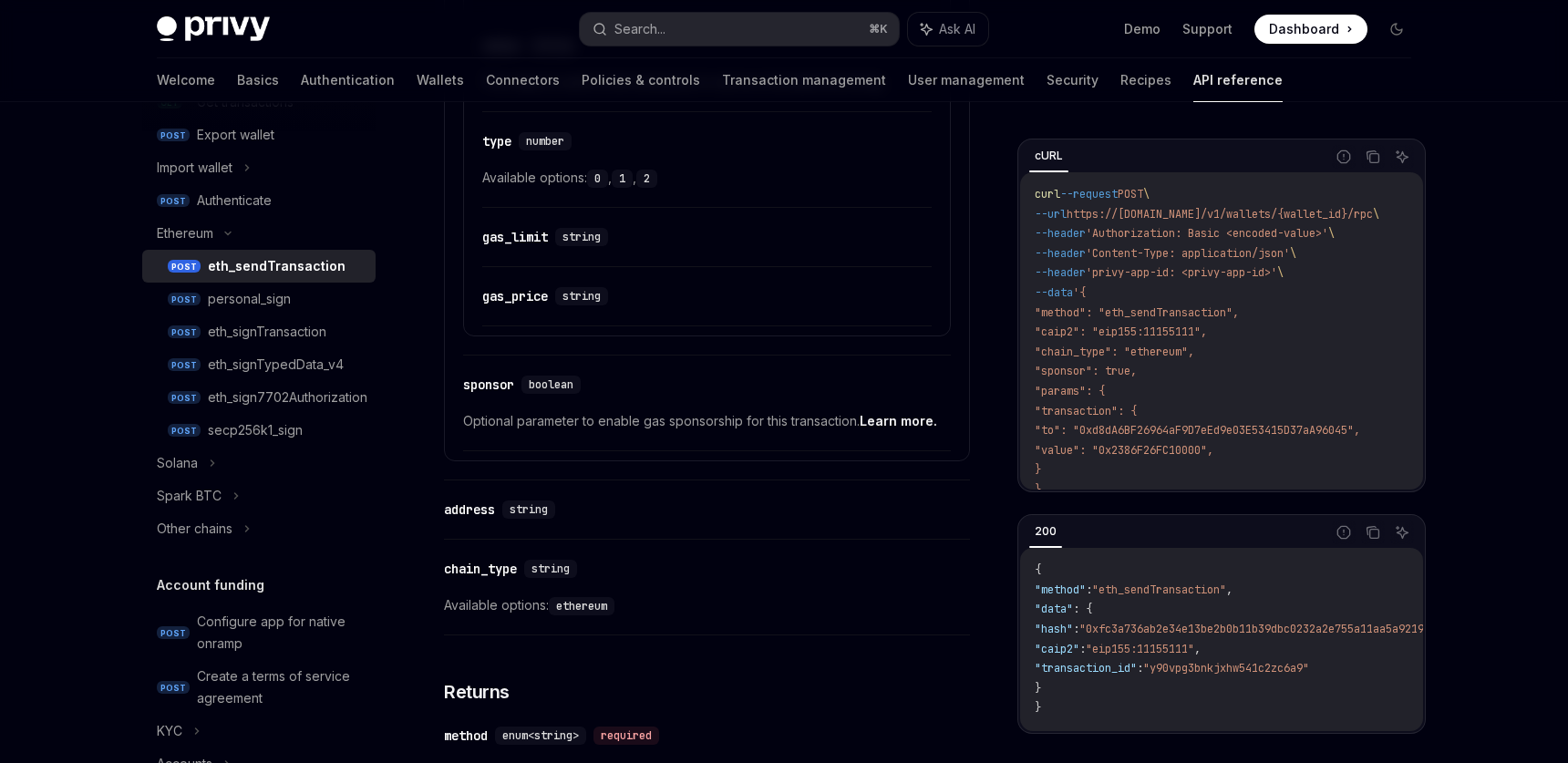
click at [893, 423] on link "Learn more." at bounding box center [899, 421] width 78 height 17
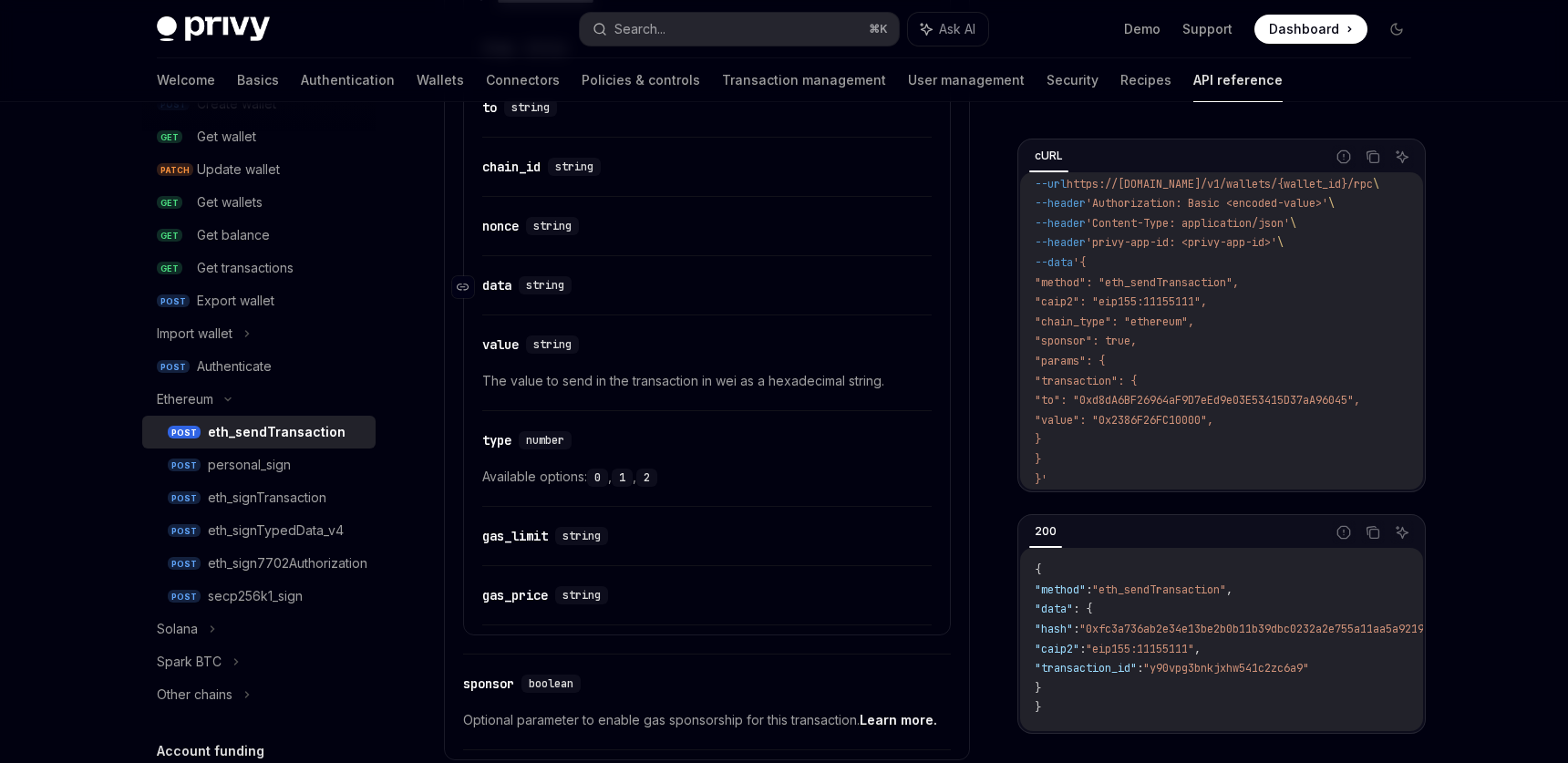
scroll to position [1306, 0]
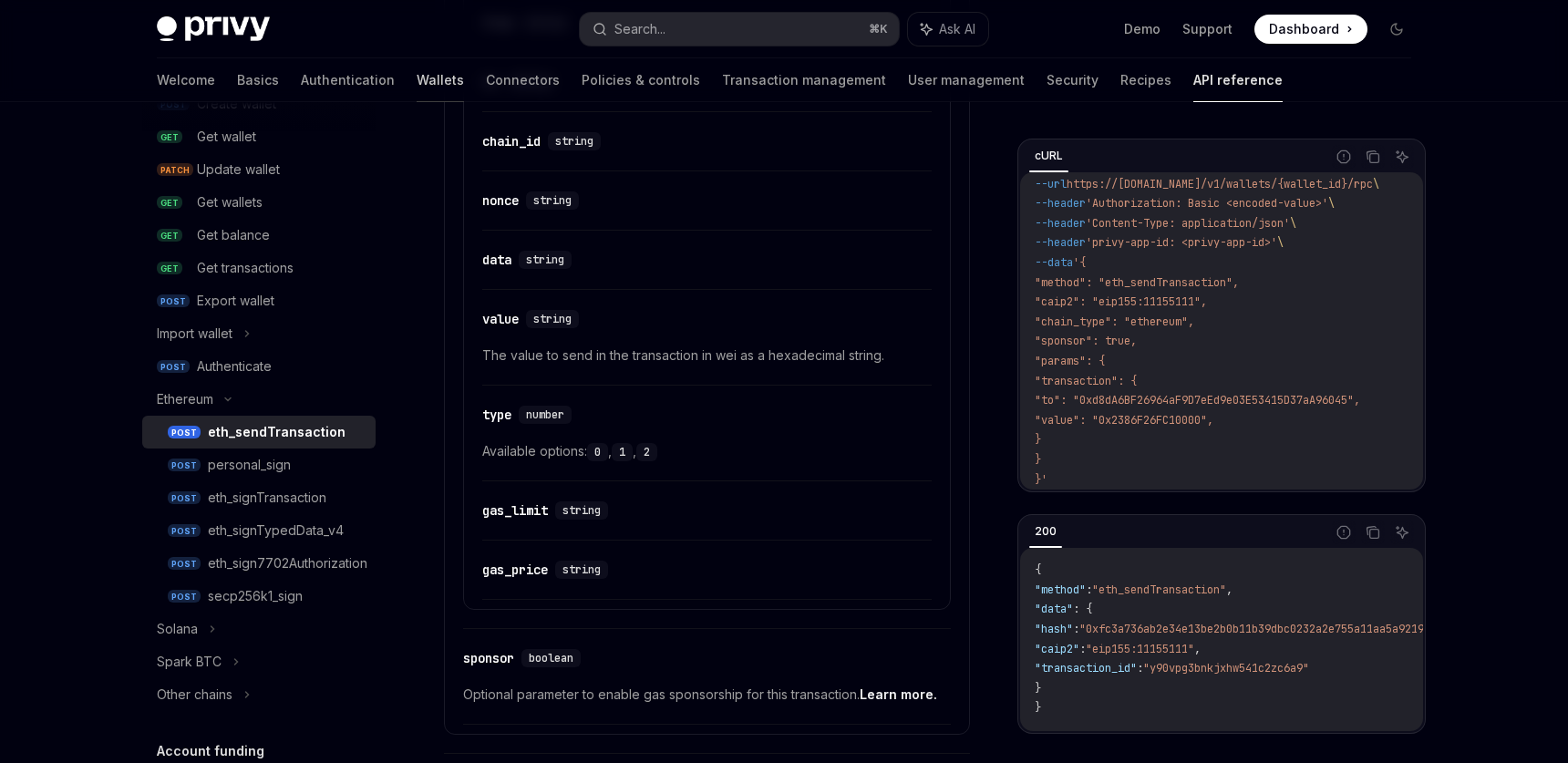
click at [416, 83] on link "Wallets" at bounding box center [440, 80] width 47 height 44
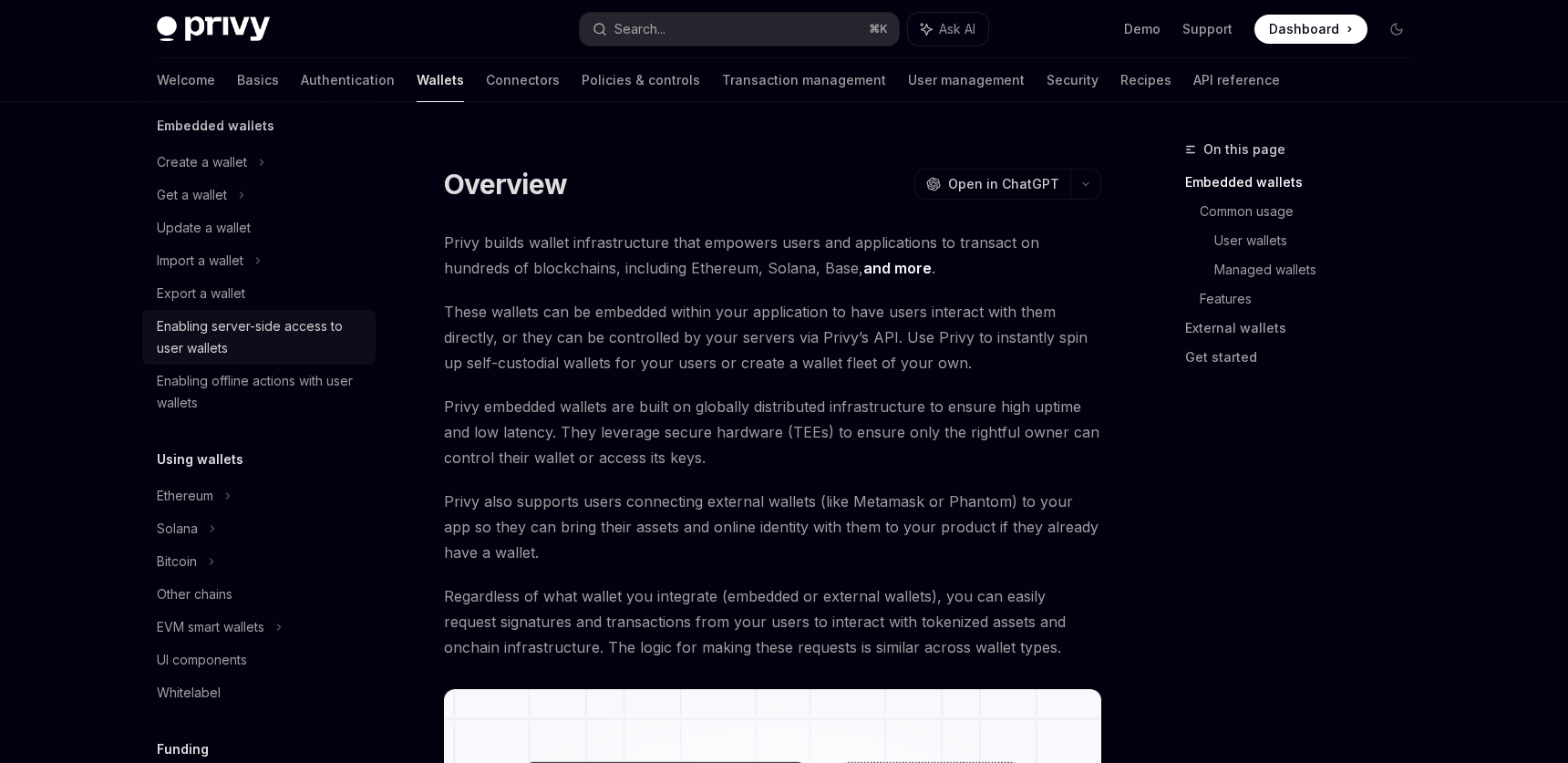
scroll to position [122, 0]
click at [213, 485] on div "Ethereum" at bounding box center [185, 494] width 57 height 22
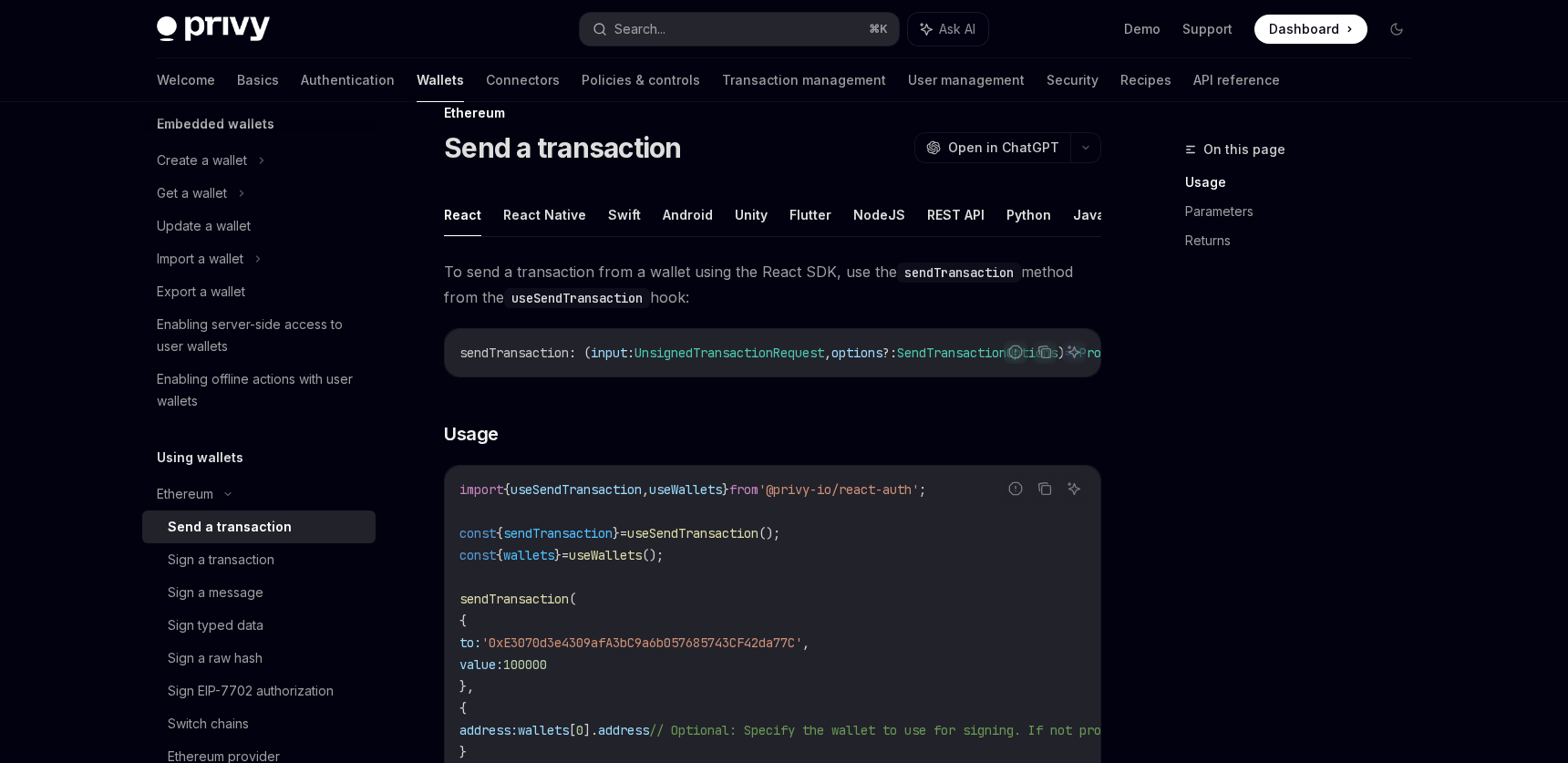
scroll to position [37, 0]
click at [928, 219] on button "REST API" at bounding box center [956, 213] width 57 height 43
type textarea "*"
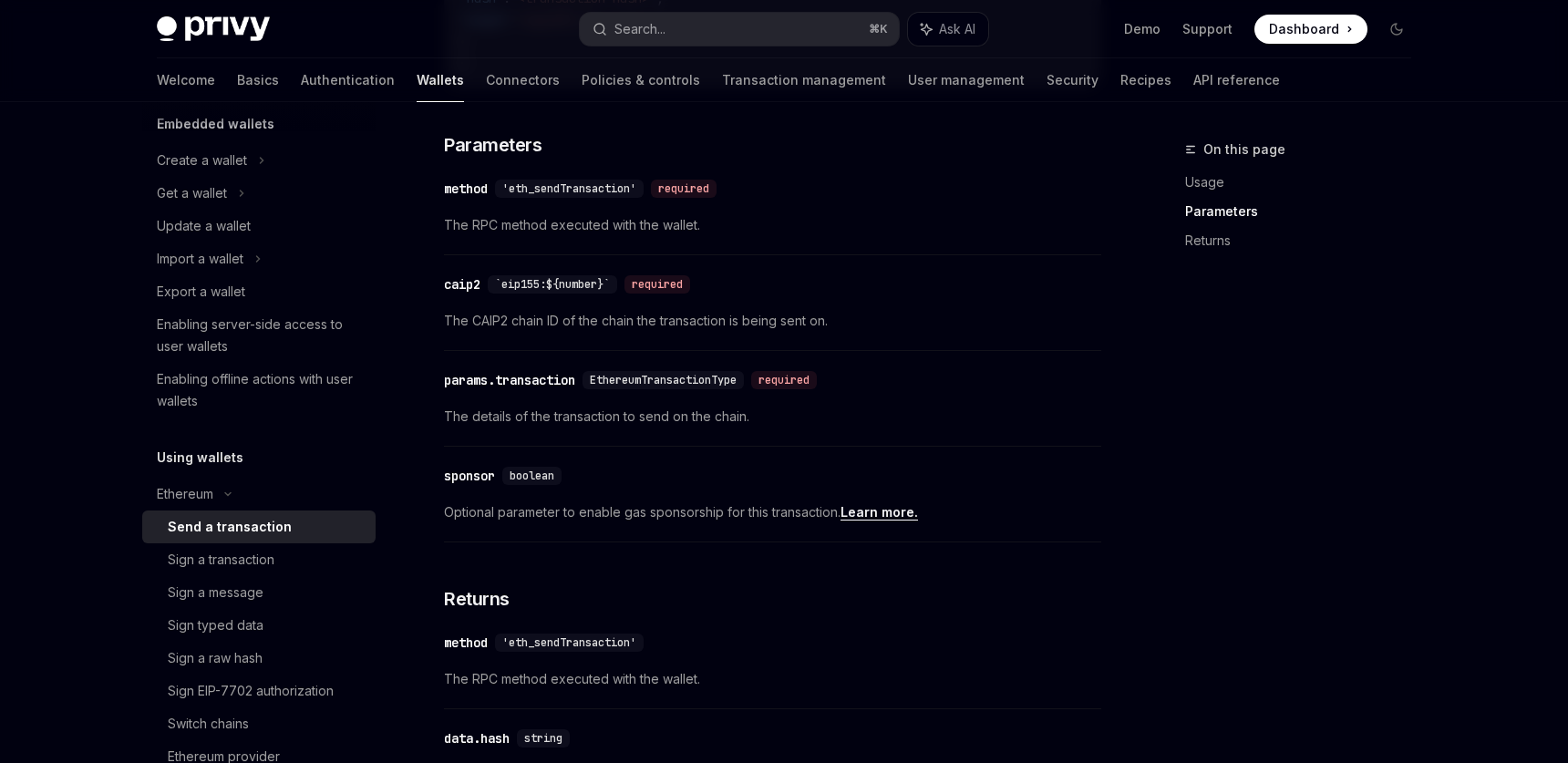
scroll to position [1121, 0]
